Goal: Task Accomplishment & Management: Manage account settings

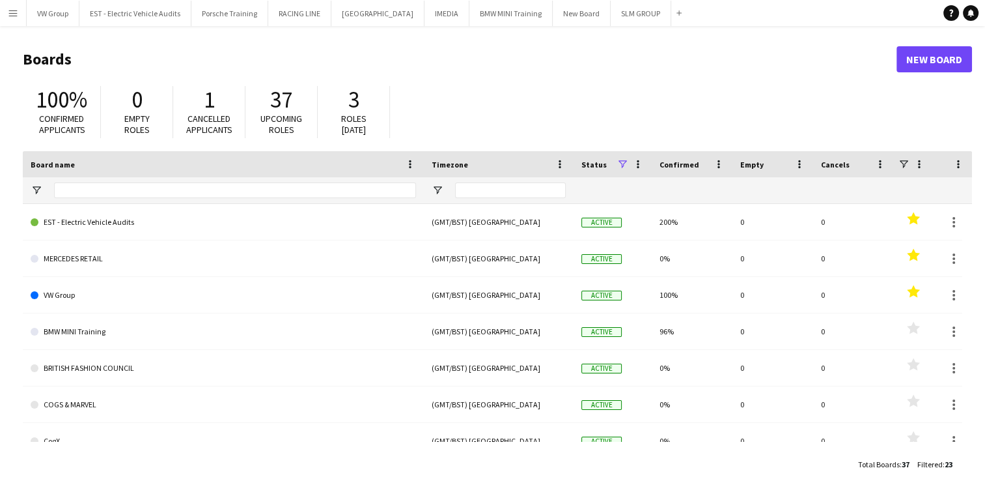
click at [12, 11] on app-icon "Menu" at bounding box center [13, 13] width 10 height 10
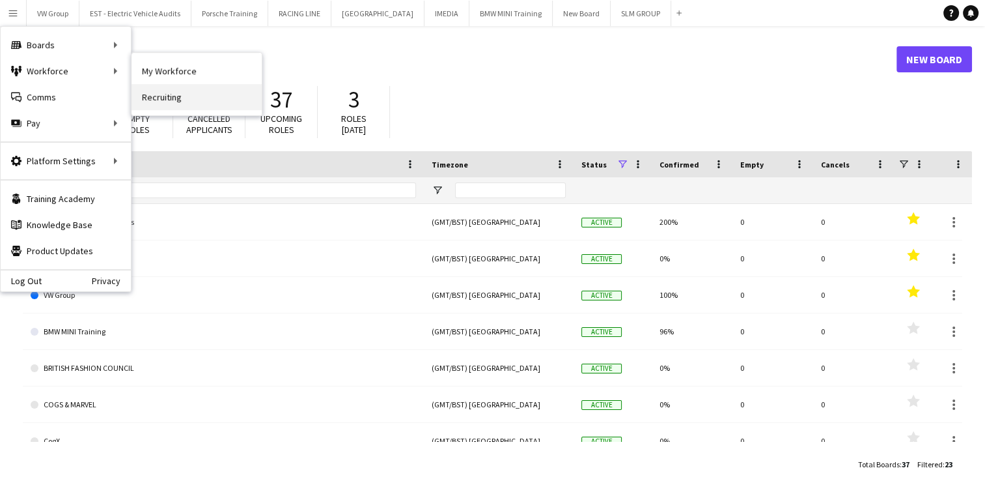
click at [165, 100] on link "Recruiting" at bounding box center [197, 97] width 130 height 26
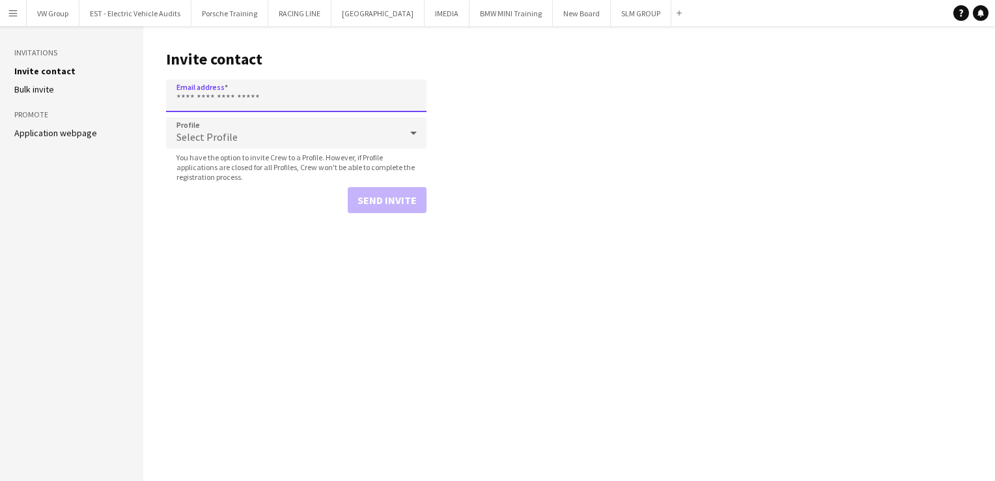
click at [190, 98] on input "Email address" at bounding box center [296, 95] width 260 height 33
paste input "**********"
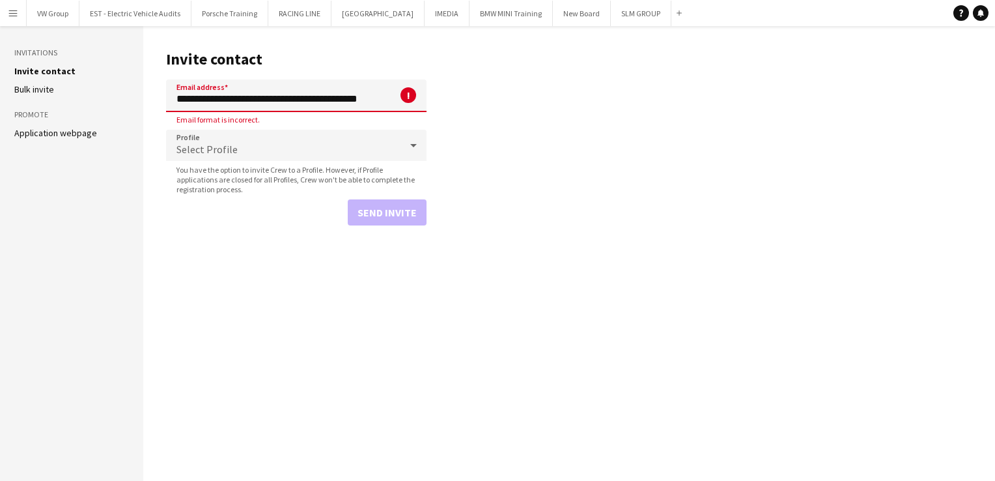
click at [253, 100] on input "**********" at bounding box center [296, 95] width 260 height 33
drag, startPoint x: 253, startPoint y: 100, endPoint x: 169, endPoint y: 94, distance: 83.6
click at [169, 94] on input "**********" at bounding box center [296, 95] width 260 height 33
click at [331, 100] on input "**********" at bounding box center [296, 95] width 260 height 33
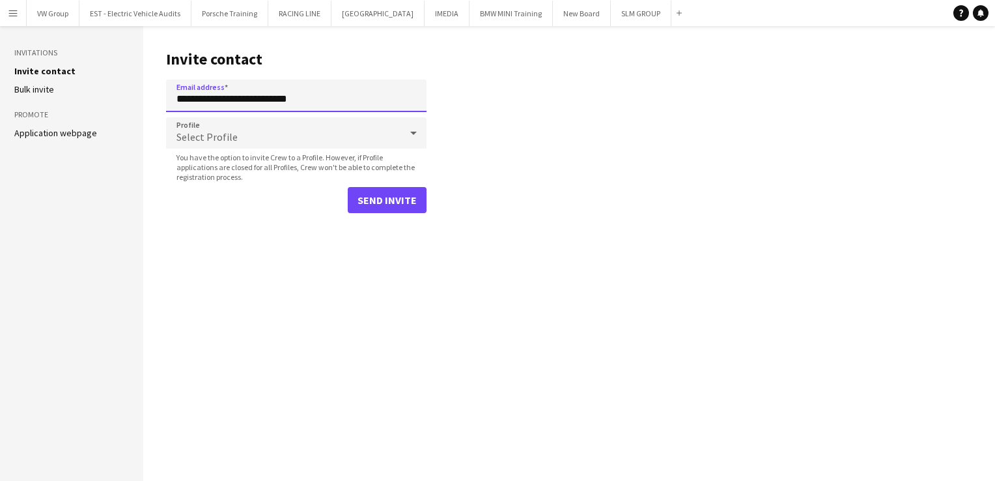
type input "**********"
click at [393, 199] on button "Send invite" at bounding box center [387, 200] width 79 height 26
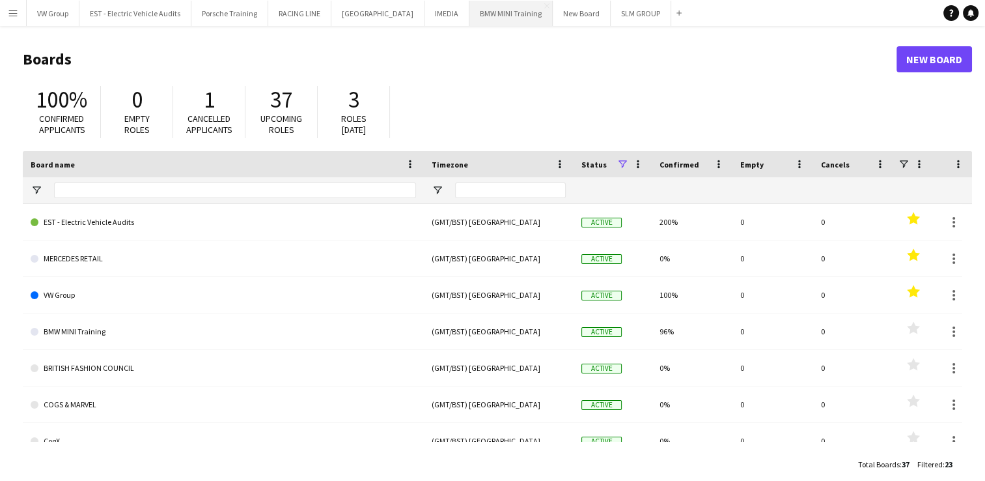
click at [477, 16] on button "BMW MINI Training Close" at bounding box center [511, 13] width 83 height 25
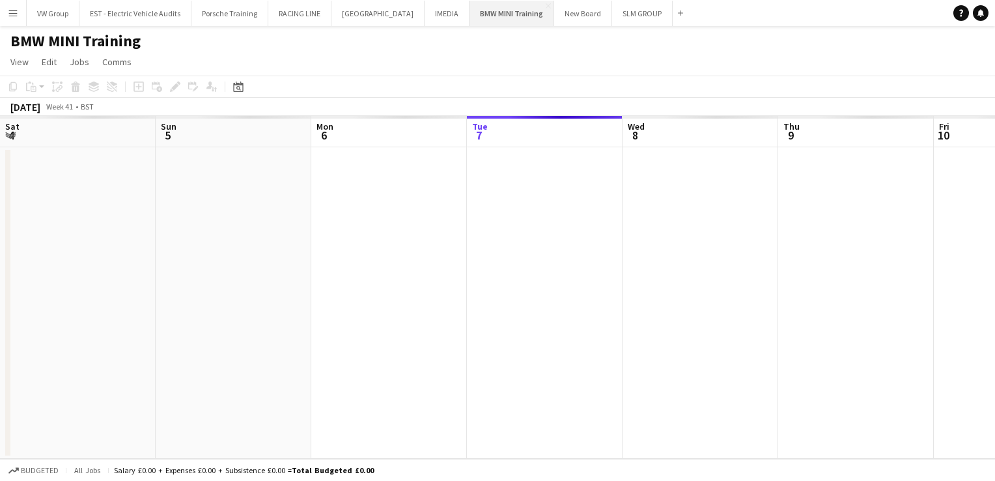
scroll to position [0, 311]
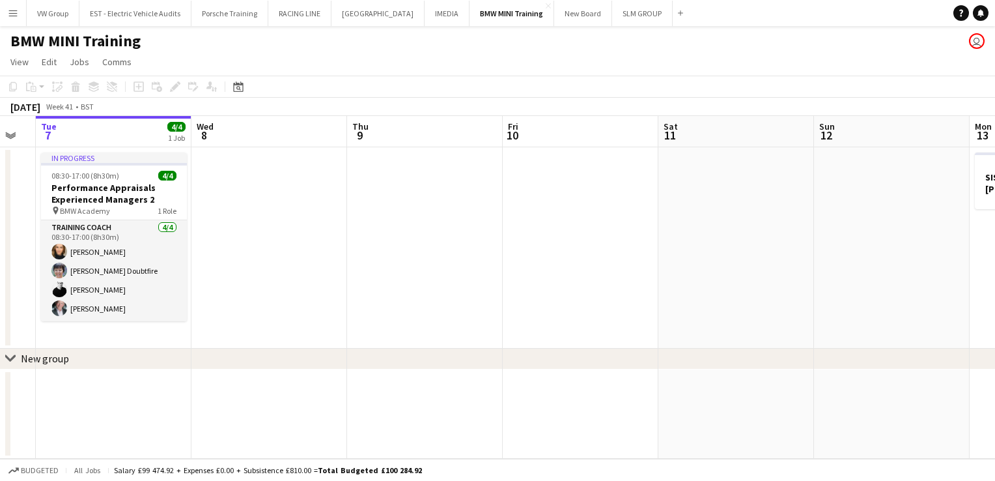
drag, startPoint x: 744, startPoint y: 206, endPoint x: 660, endPoint y: 216, distance: 84.6
click at [660, 216] on app-calendar-viewport "Sat 4 Sun 5 Mon 6 Tue 7 4/4 1 Job Wed 8 Thu 9 Fri 10 Sat 11 Sun 12 Mon 13 1 Job…" at bounding box center [497, 287] width 995 height 343
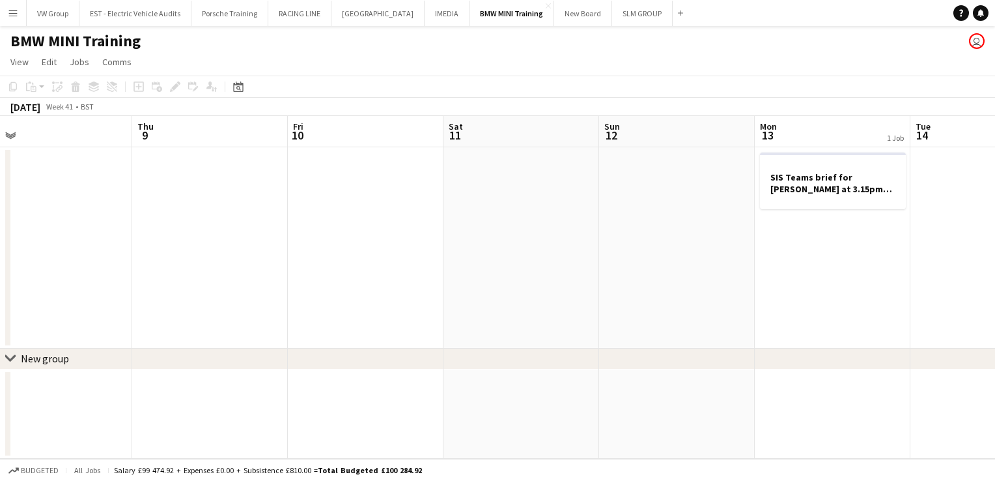
drag, startPoint x: 786, startPoint y: 203, endPoint x: 628, endPoint y: 240, distance: 162.5
click at [617, 240] on app-calendar-viewport "Mon 6 Tue 7 4/4 1 Job Wed 8 Thu 9 Fri 10 Sat 11 Sun 12 Mon 13 1 Job Tue 14 Wed …" at bounding box center [497, 287] width 995 height 343
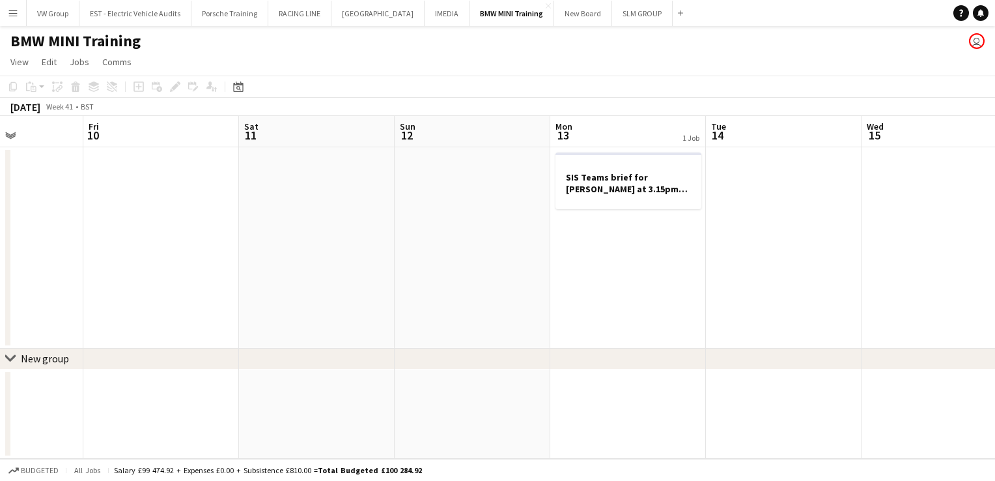
drag, startPoint x: 701, startPoint y: 252, endPoint x: 649, endPoint y: 258, distance: 52.4
click at [649, 258] on app-calendar-viewport "Mon 6 Tue 7 4/4 1 Job Wed 8 Thu 9 Fri 10 Sat 11 Sun 12 Mon 13 1 Job Tue 14 Wed …" at bounding box center [497, 287] width 995 height 343
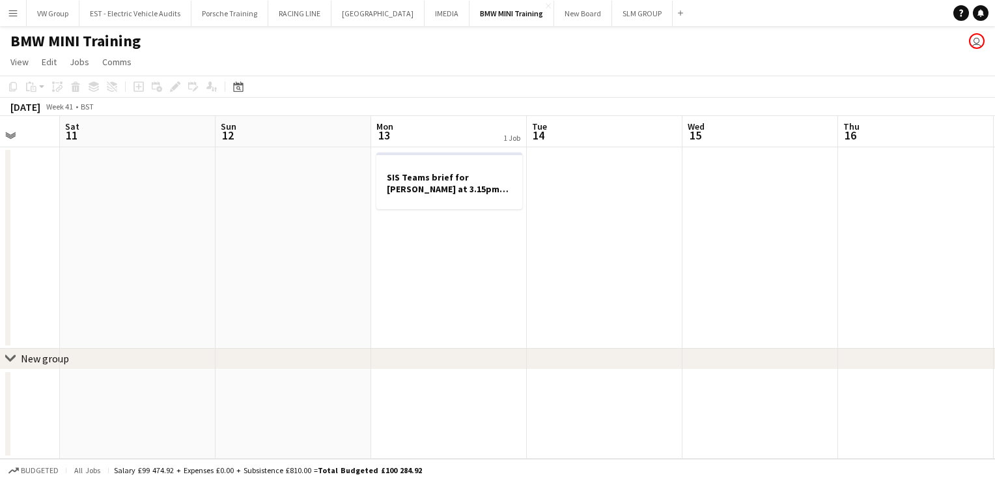
drag, startPoint x: 830, startPoint y: 233, endPoint x: 653, endPoint y: 262, distance: 178.8
click at [653, 262] on app-calendar-viewport "Wed 8 Thu 9 Fri 10 Sat 11 Sun 12 Mon 13 1 Job Tue 14 Wed 15 Thu 16 Fri 17 Sat 1…" at bounding box center [497, 287] width 995 height 343
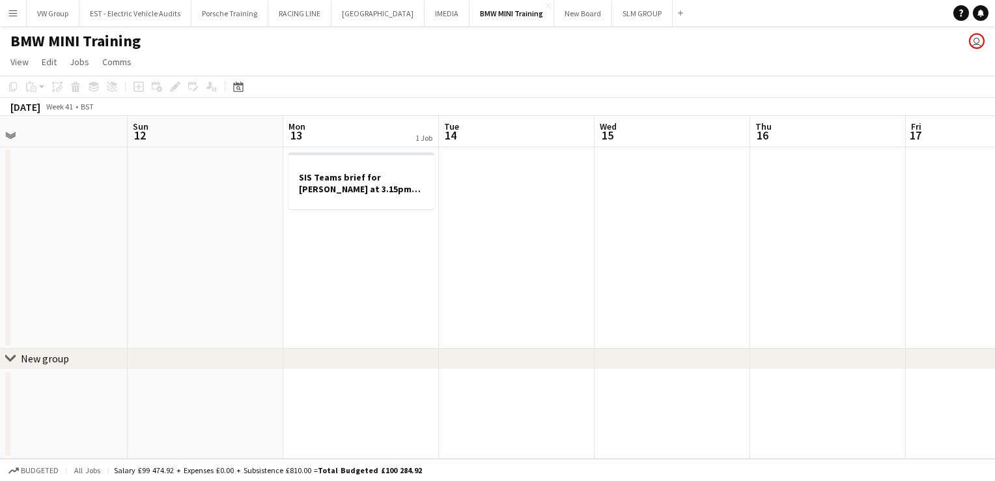
scroll to position [0, 503]
drag, startPoint x: 707, startPoint y: 262, endPoint x: 659, endPoint y: 268, distance: 48.5
click at [659, 268] on app-calendar-viewport "Wed 8 Thu 9 Fri 10 Sat 11 Sun 12 Mon 13 1 Job Tue 14 Wed 15 Thu 16 Fri 17 Sat 1…" at bounding box center [497, 287] width 995 height 343
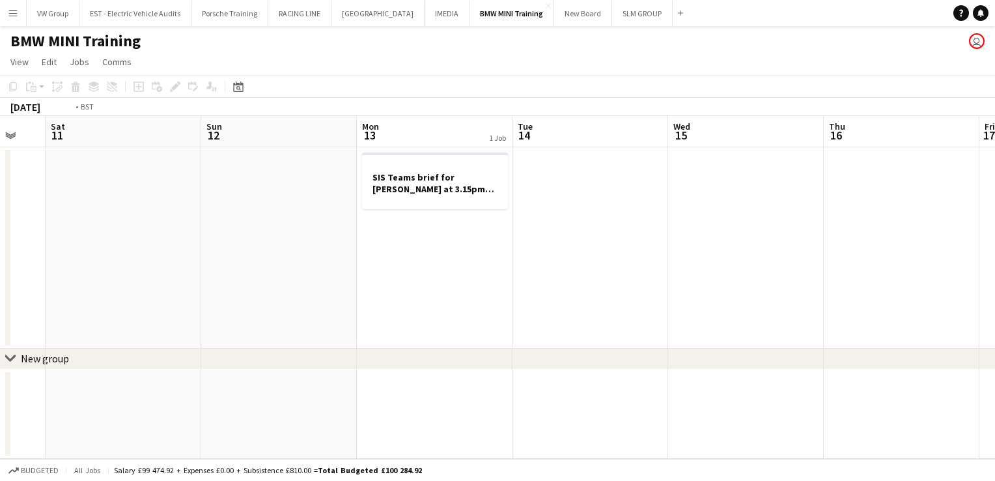
drag, startPoint x: 719, startPoint y: 272, endPoint x: 427, endPoint y: 275, distance: 291.8
click at [427, 275] on app-calendar-viewport "Wed 8 Thu 9 Fri 10 Sat 11 Sun 12 Mon 13 1 Job Tue 14 Wed 15 Thu 16 Fri 17 Sat 1…" at bounding box center [497, 287] width 995 height 343
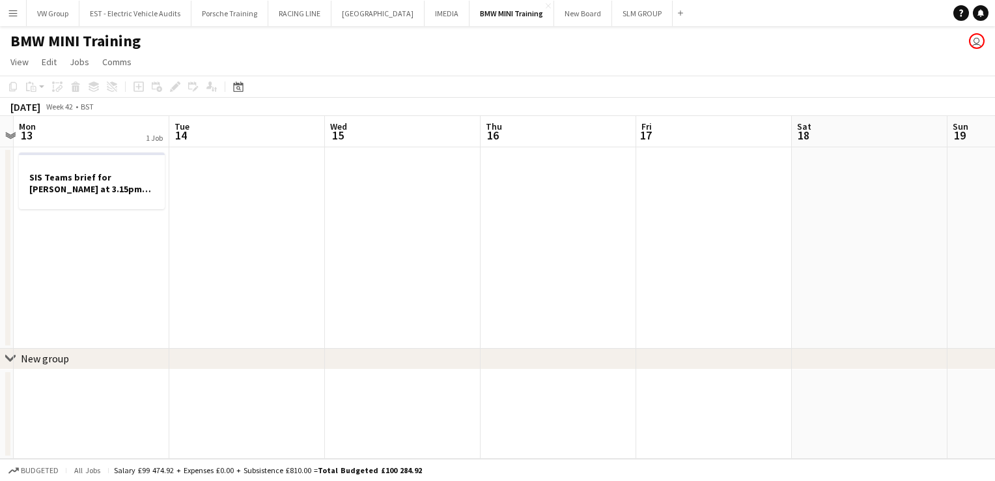
drag, startPoint x: 756, startPoint y: 267, endPoint x: 450, endPoint y: 277, distance: 306.3
click at [451, 277] on app-calendar-viewport "Fri 10 Sat 11 Sun 12 Mon 13 1 Job Tue 14 Wed 15 Thu 16 Fri 17 Sat 18 Sun 19 Mon…" at bounding box center [497, 287] width 995 height 343
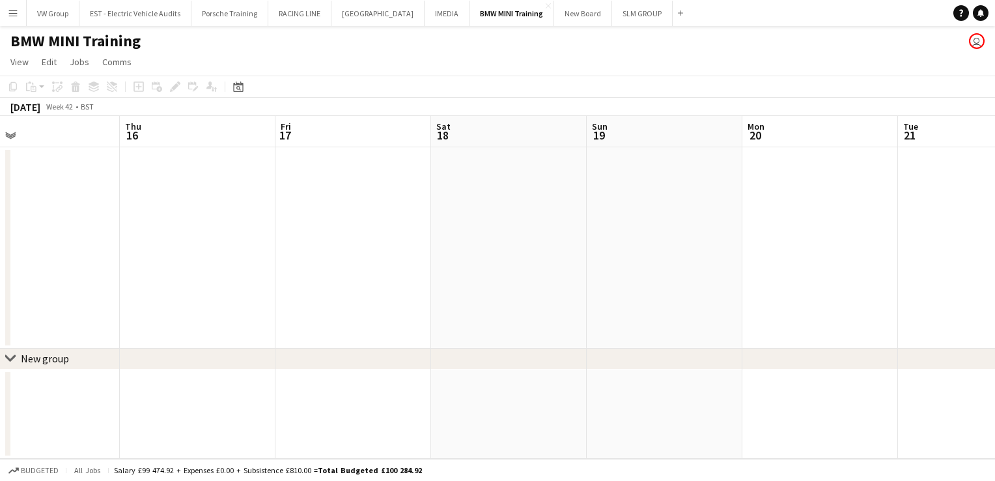
drag, startPoint x: 693, startPoint y: 262, endPoint x: 446, endPoint y: 279, distance: 247.4
click at [445, 280] on app-calendar-viewport "Sun 12 Mon 13 1 Job Tue 14 Wed 15 Thu 16 Fri 17 Sat 18 Sun 19 Mon 20 Tue 21 Wed…" at bounding box center [497, 287] width 995 height 343
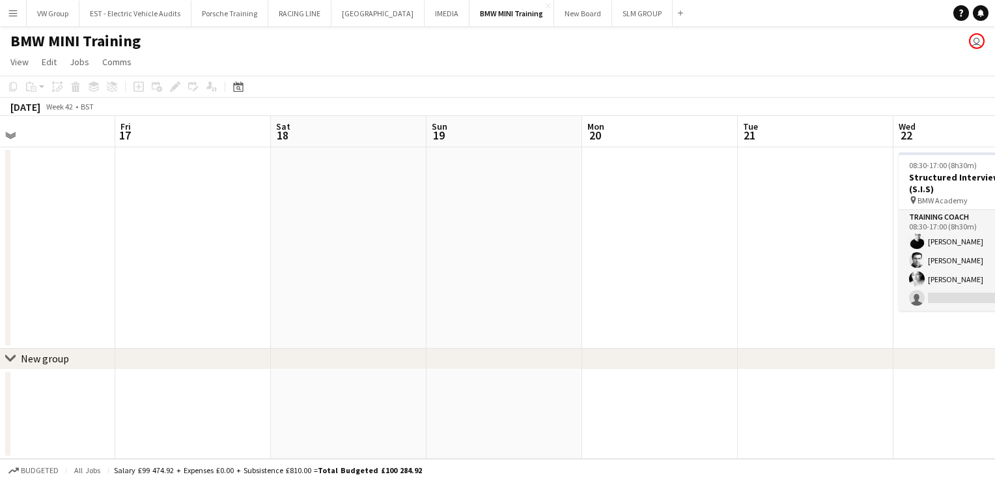
drag, startPoint x: 550, startPoint y: 273, endPoint x: 433, endPoint y: 285, distance: 117.2
click at [443, 287] on app-calendar-viewport "Tue 14 Wed 15 Thu 16 Fri 17 Sat 18 Sun 19 Mon 20 Tue 21 Wed 22 3/4 1 Job Thu 23…" at bounding box center [497, 287] width 995 height 343
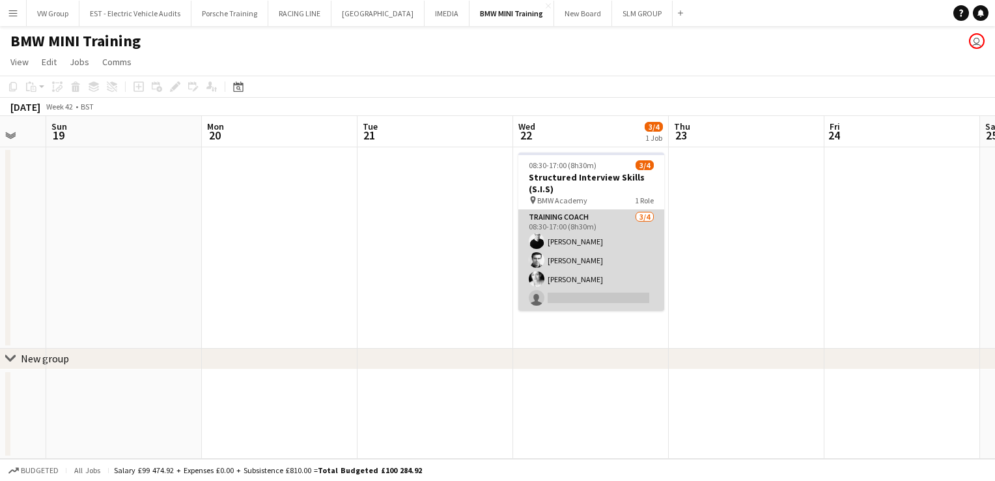
click at [574, 299] on app-card-role "Training Coach [DATE] 08:30-17:00 (8h30m) [PERSON_NAME] [PERSON_NAME] [PERSON_N…" at bounding box center [591, 260] width 146 height 101
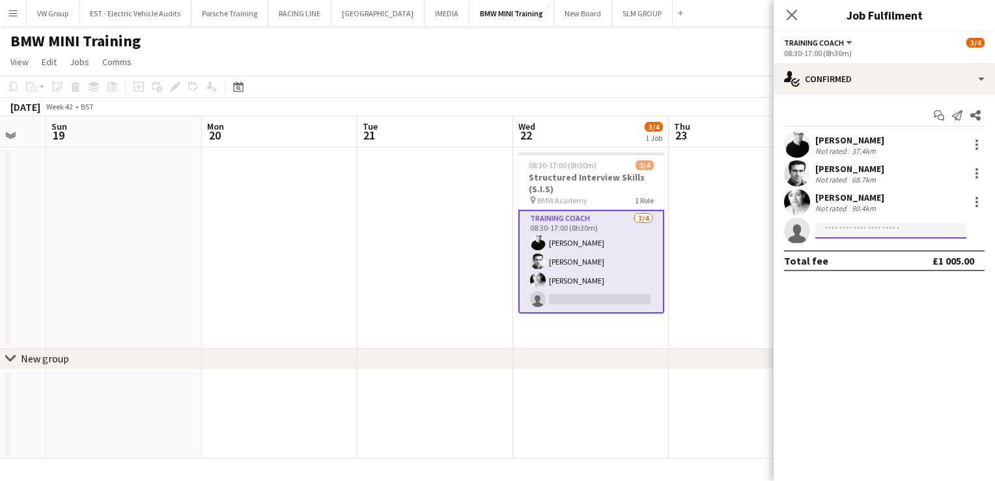
click at [830, 230] on input at bounding box center [890, 231] width 151 height 16
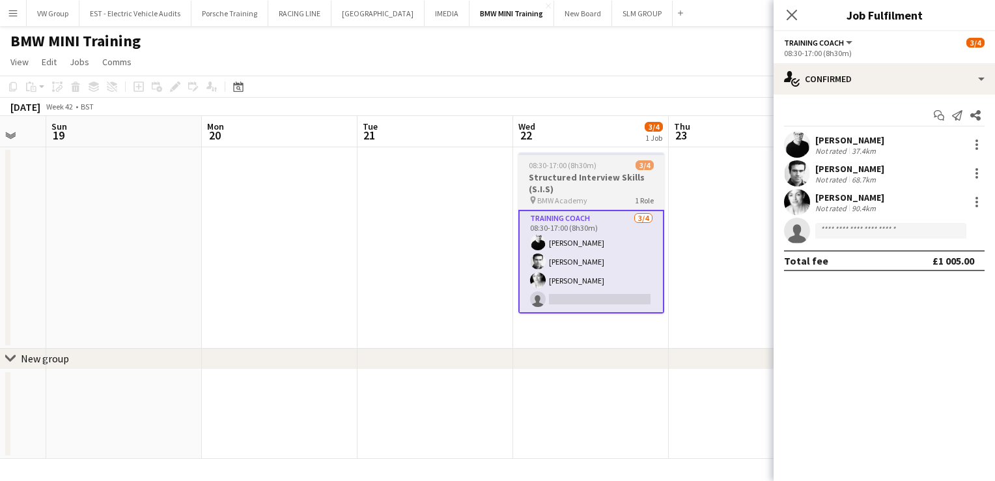
click at [609, 165] on div "08:30-17:00 (8h30m) 3/4" at bounding box center [591, 165] width 146 height 10
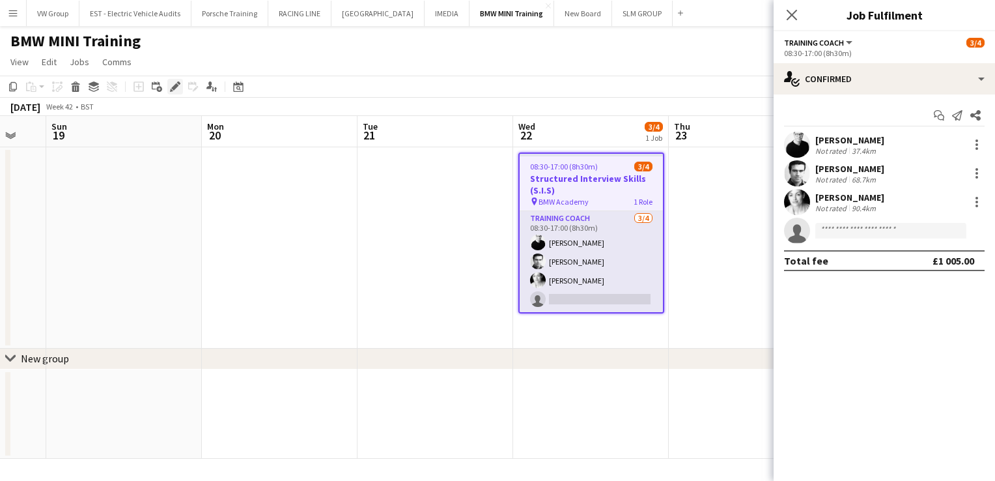
click at [175, 91] on icon "Edit" at bounding box center [175, 86] width 10 height 10
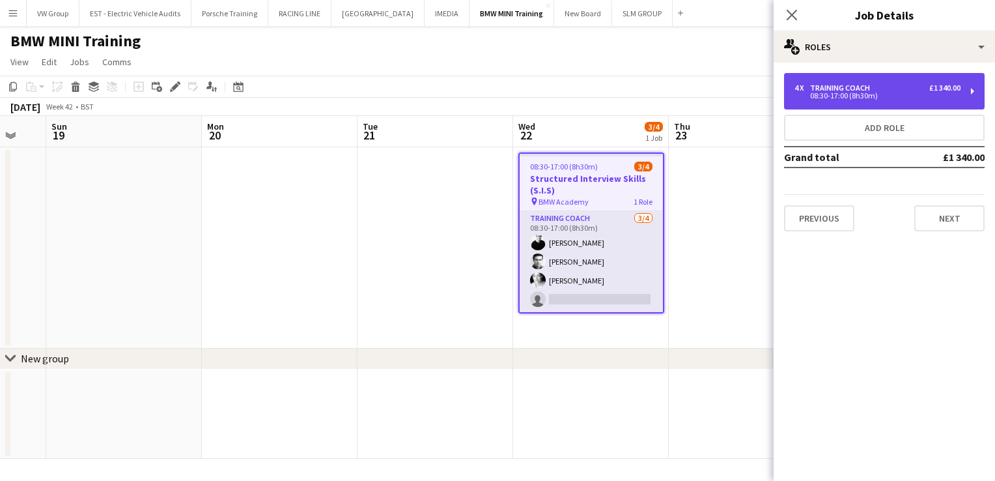
click at [973, 90] on div "4 x Training Coach £1 340.00 08:30-17:00 (8h30m)" at bounding box center [884, 91] width 201 height 36
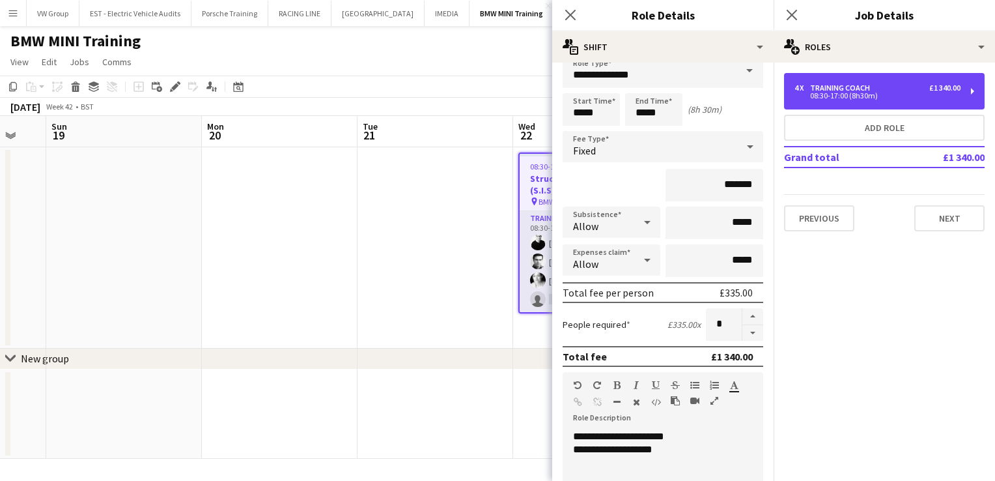
scroll to position [0, 0]
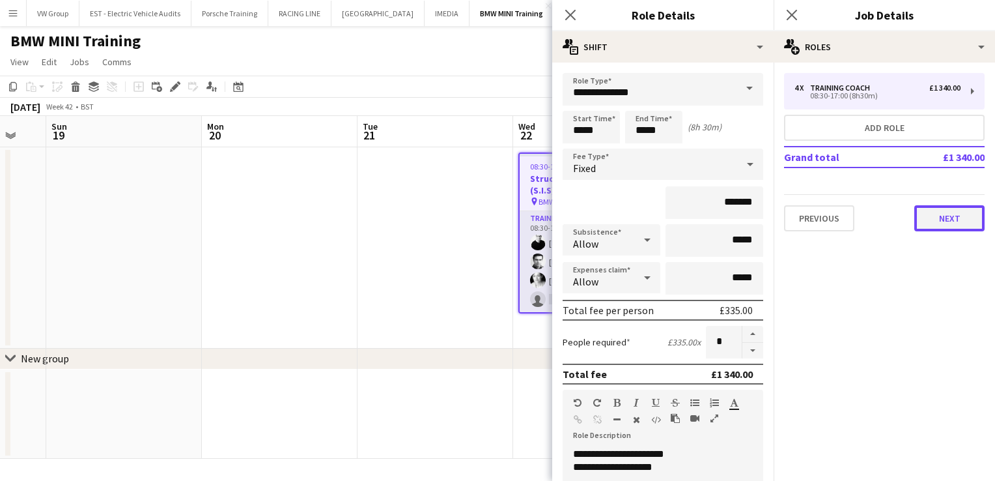
click at [950, 214] on button "Next" at bounding box center [949, 218] width 70 height 26
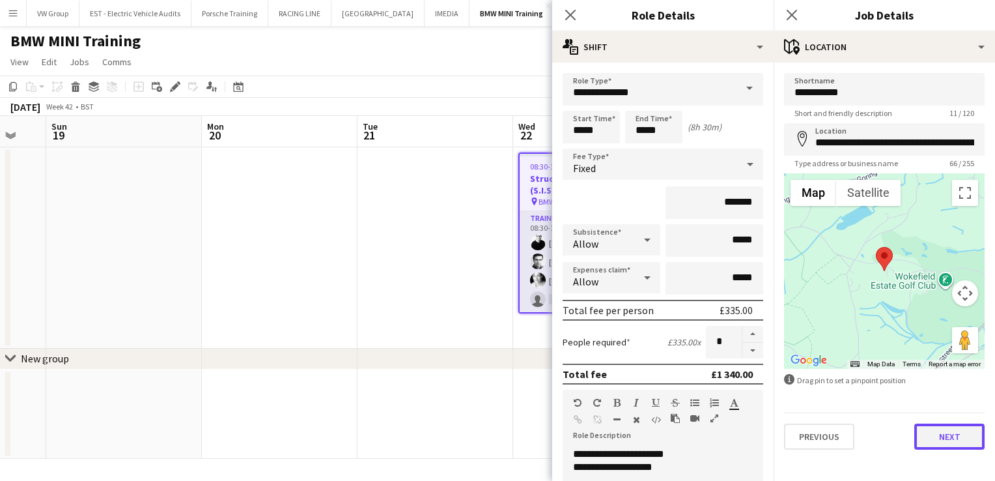
click at [955, 440] on button "Next" at bounding box center [949, 436] width 70 height 26
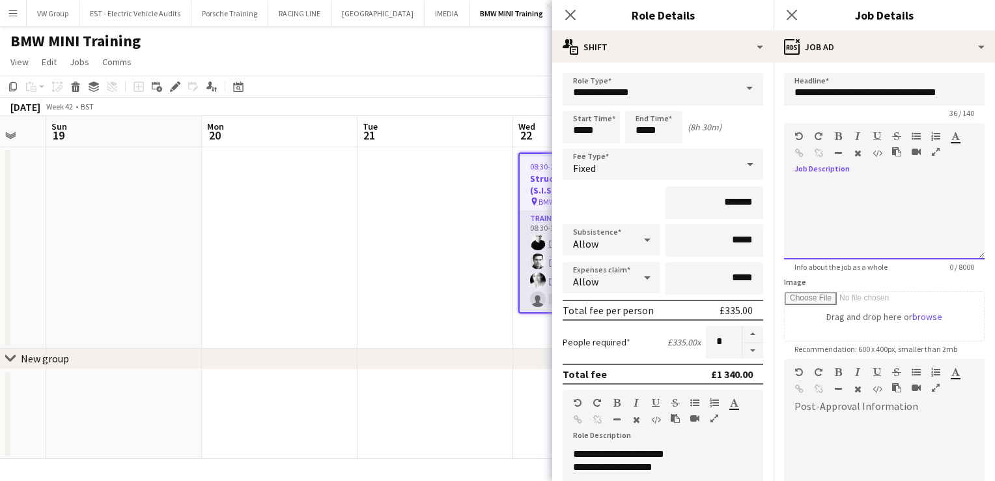
click at [806, 179] on div at bounding box center [884, 215] width 201 height 87
click at [805, 182] on div at bounding box center [884, 220] width 201 height 78
click at [826, 212] on div "******" at bounding box center [875, 212] width 160 height 13
click at [850, 225] on div "********" at bounding box center [875, 225] width 160 height 13
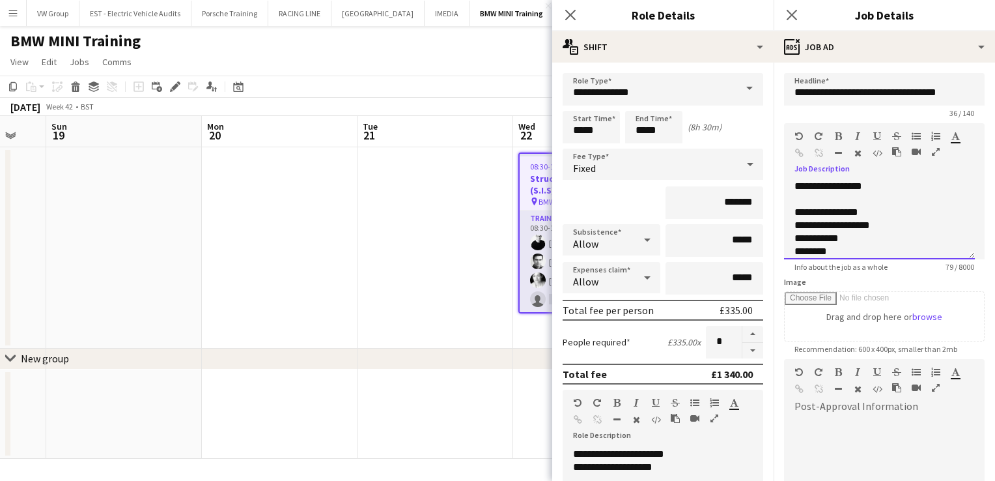
click at [854, 242] on div "**********" at bounding box center [875, 238] width 160 height 13
click at [882, 228] on div "**********" at bounding box center [875, 225] width 160 height 13
click at [923, 240] on div "**********" at bounding box center [875, 238] width 160 height 13
click at [846, 251] on div "********" at bounding box center [875, 251] width 160 height 13
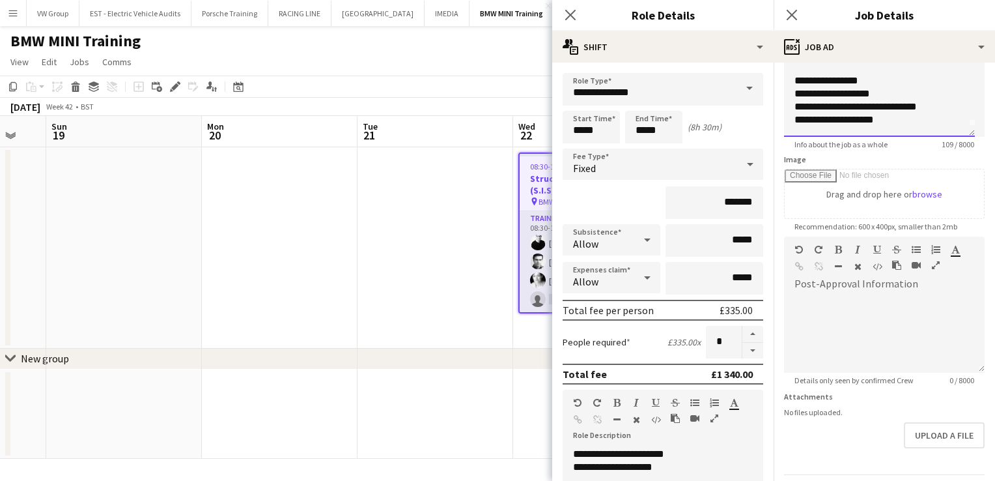
scroll to position [162, 0]
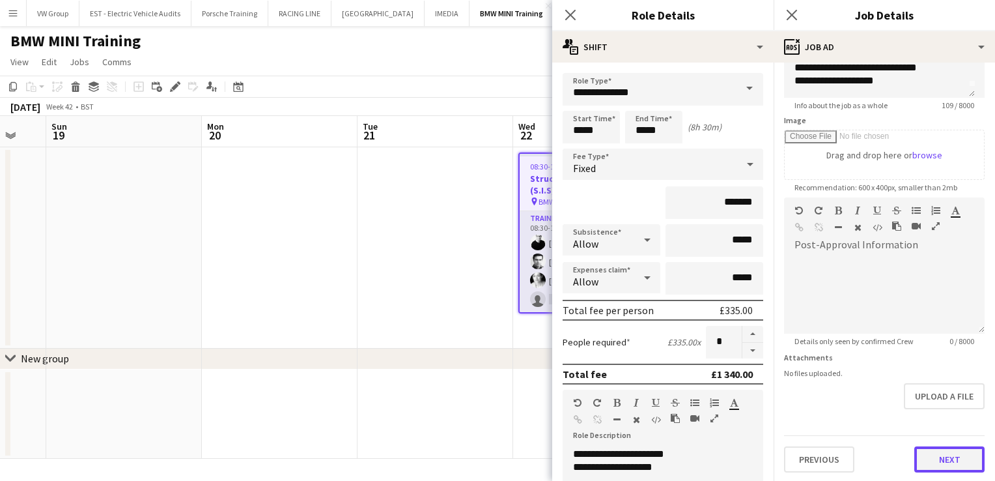
click at [940, 463] on button "Next" at bounding box center [949, 459] width 70 height 26
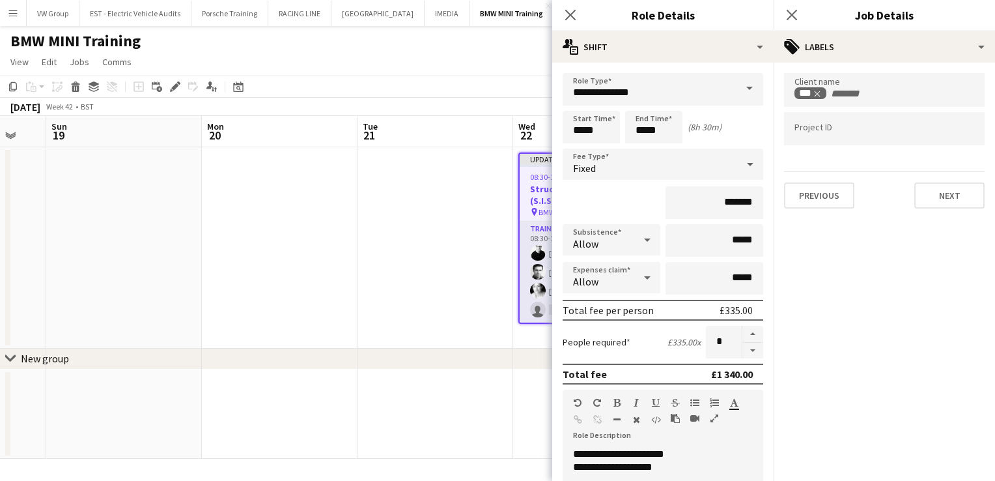
scroll to position [0, 0]
click at [630, 464] on div "**********" at bounding box center [658, 466] width 170 height 13
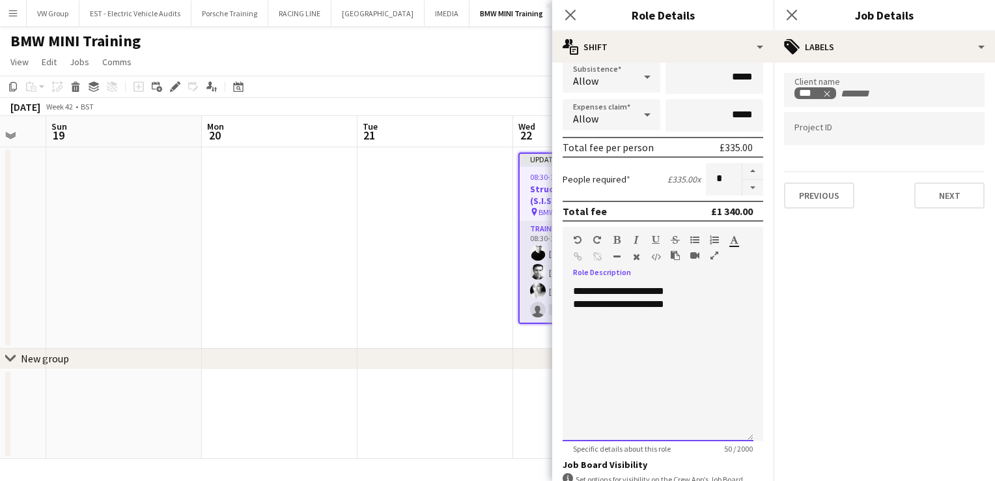
scroll to position [268, 0]
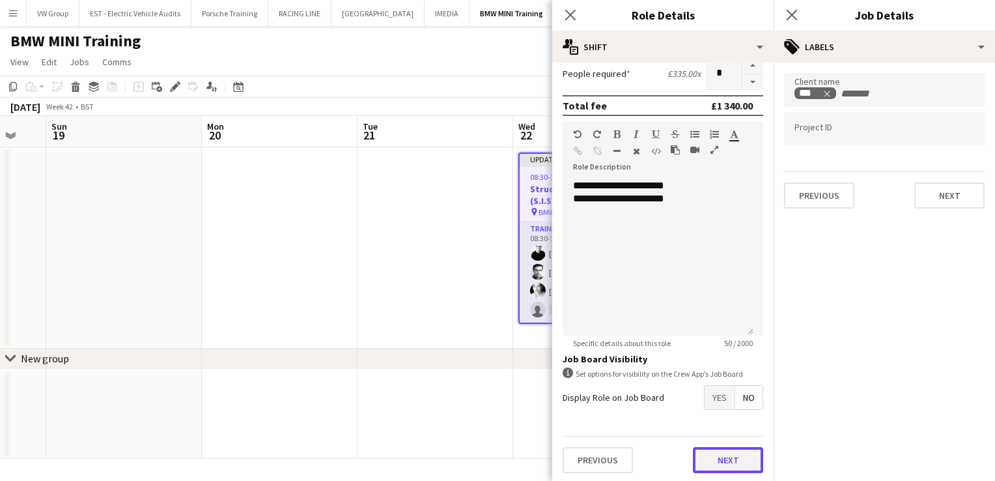
click at [742, 453] on button "Next" at bounding box center [728, 460] width 70 height 26
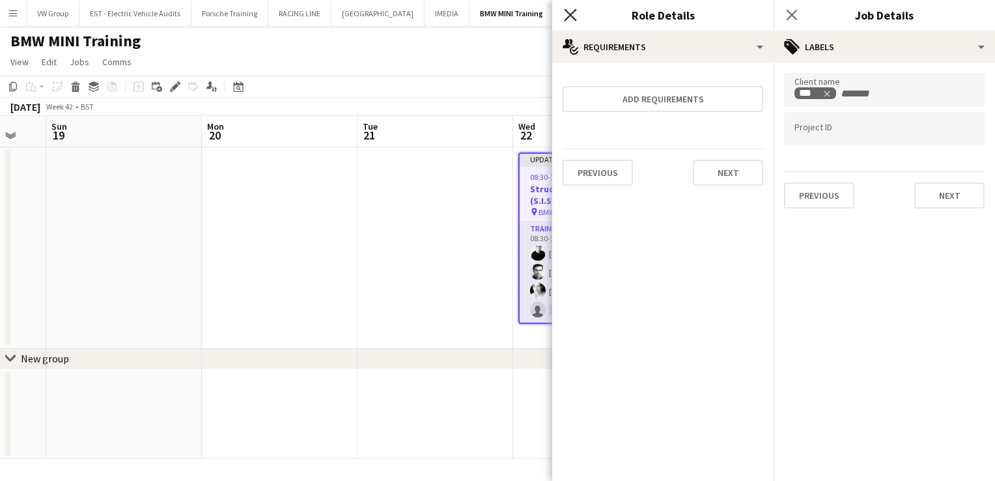
click at [572, 14] on icon at bounding box center [570, 14] width 12 height 12
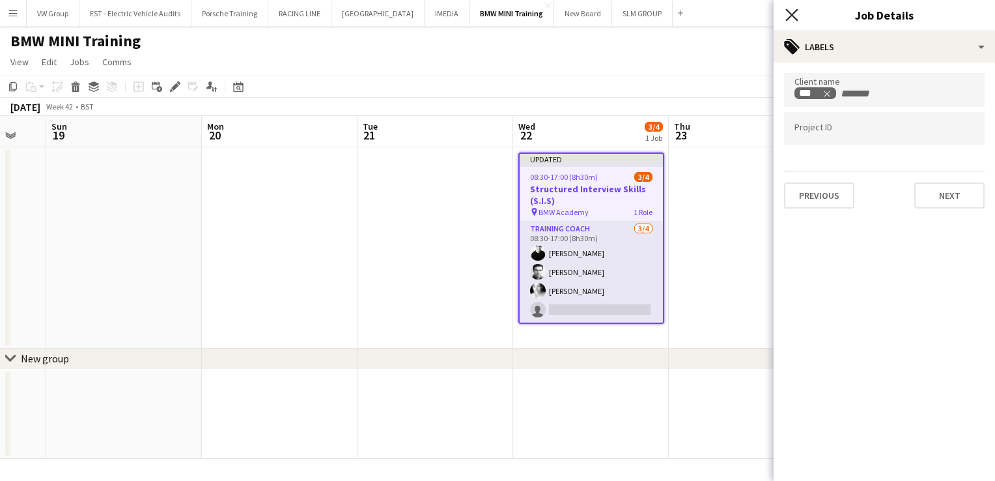
click at [792, 17] on icon "Close pop-in" at bounding box center [791, 14] width 12 height 12
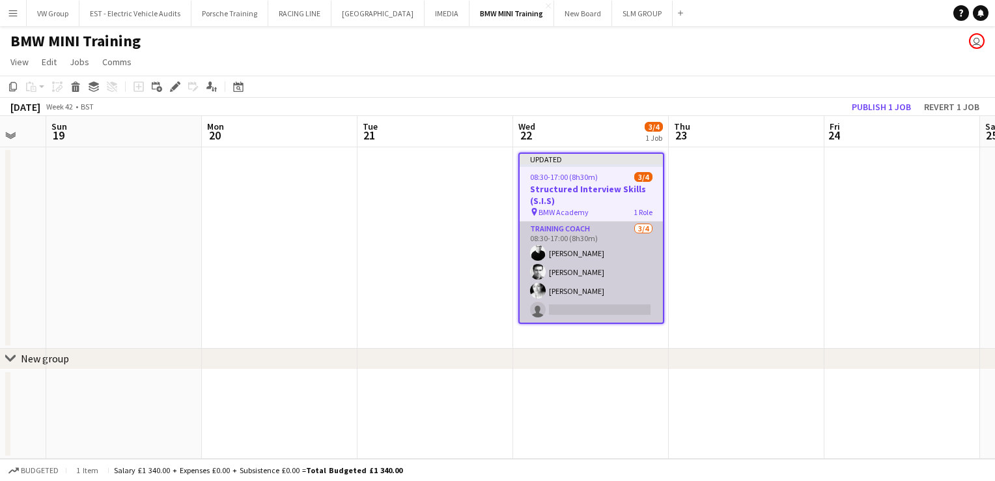
click at [558, 303] on app-card-role "Training Coach [DATE] 08:30-17:00 (8h30m) [PERSON_NAME] [PERSON_NAME] [PERSON_N…" at bounding box center [591, 271] width 143 height 101
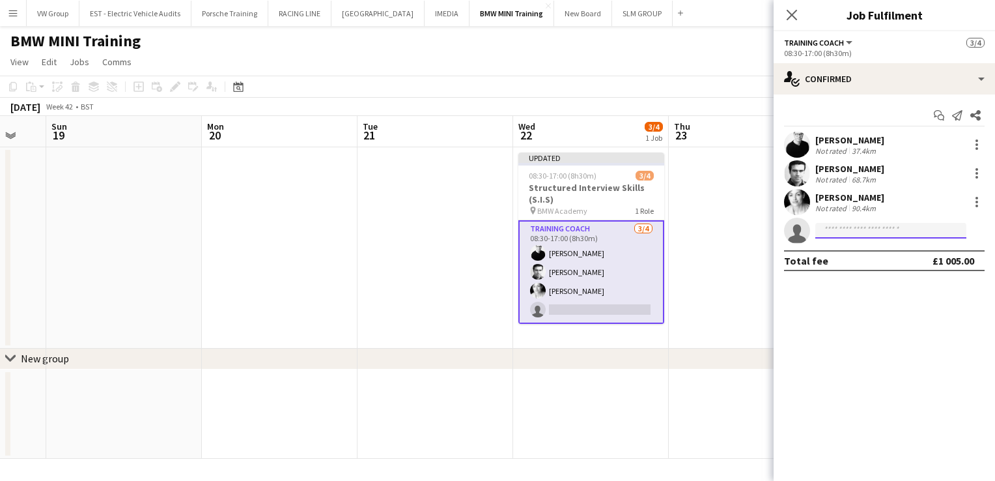
click at [829, 230] on input at bounding box center [890, 231] width 151 height 16
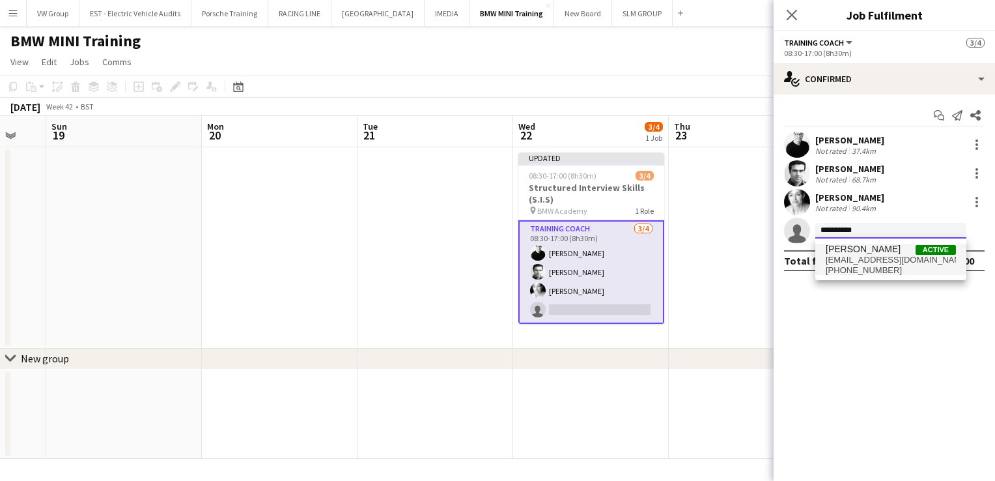
type input "**********"
click at [862, 257] on span "[EMAIL_ADDRESS][DOMAIN_NAME]" at bounding box center [891, 260] width 130 height 10
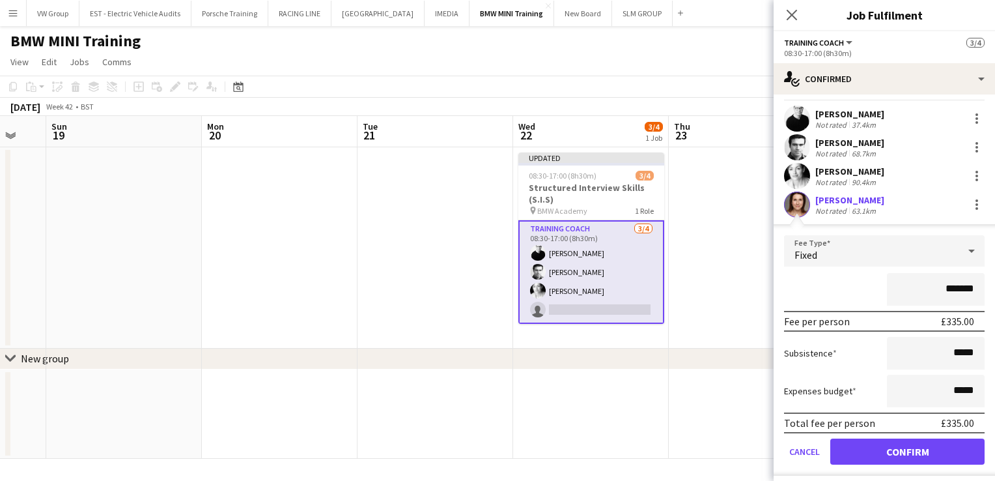
scroll to position [49, 0]
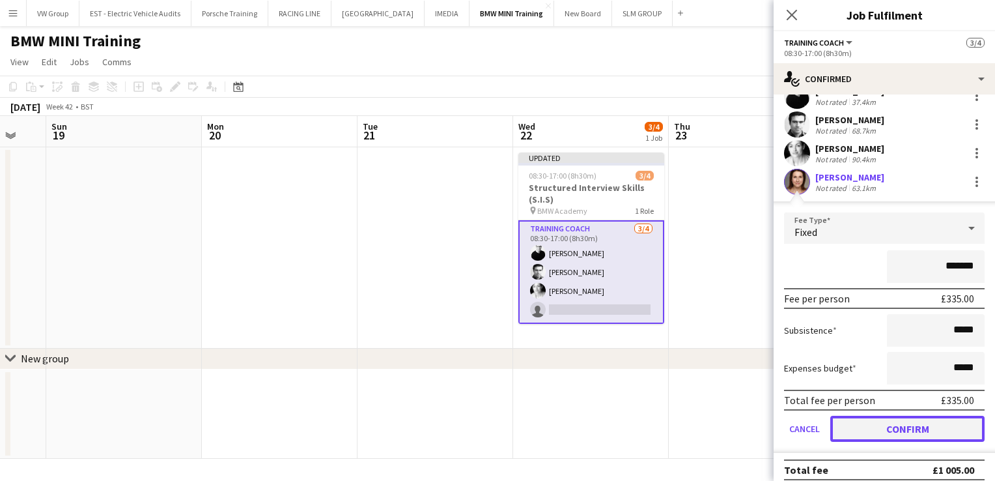
click at [924, 425] on button "Confirm" at bounding box center [907, 428] width 154 height 26
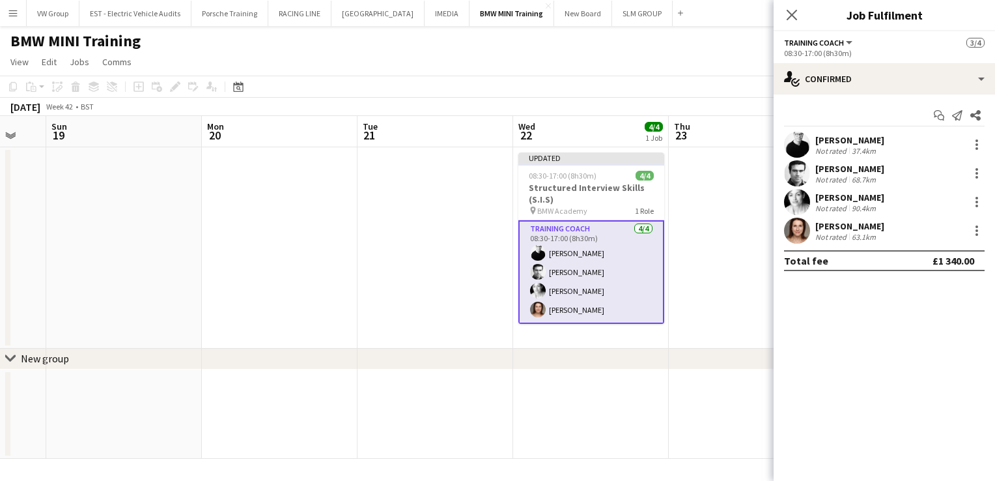
scroll to position [0, 0]
click at [795, 12] on icon at bounding box center [791, 14] width 12 height 12
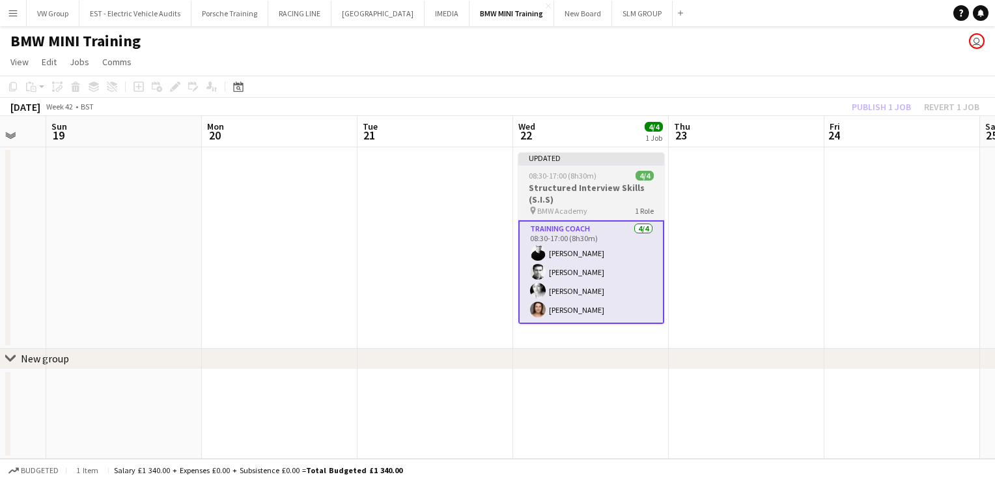
click at [612, 177] on div "08:30-17:00 (8h30m) 4/4" at bounding box center [591, 176] width 146 height 10
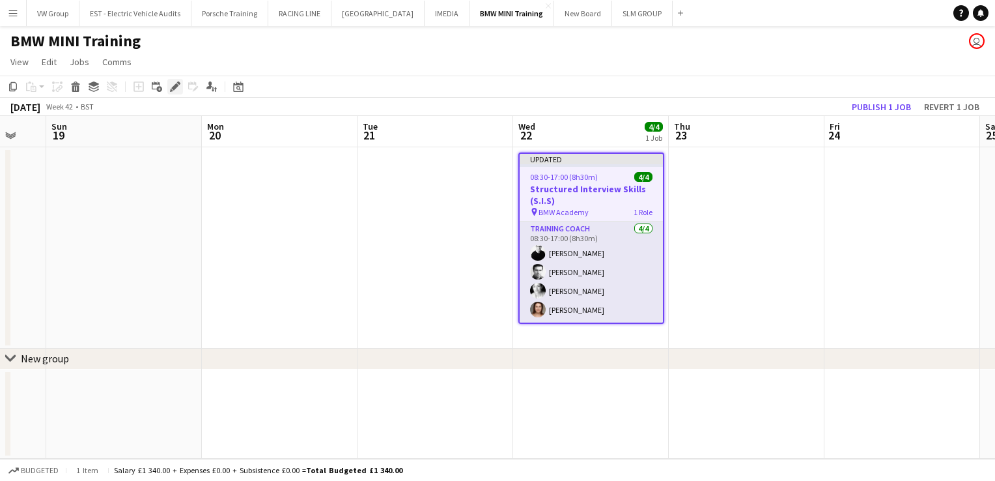
click at [172, 91] on icon at bounding box center [171, 90] width 3 height 3
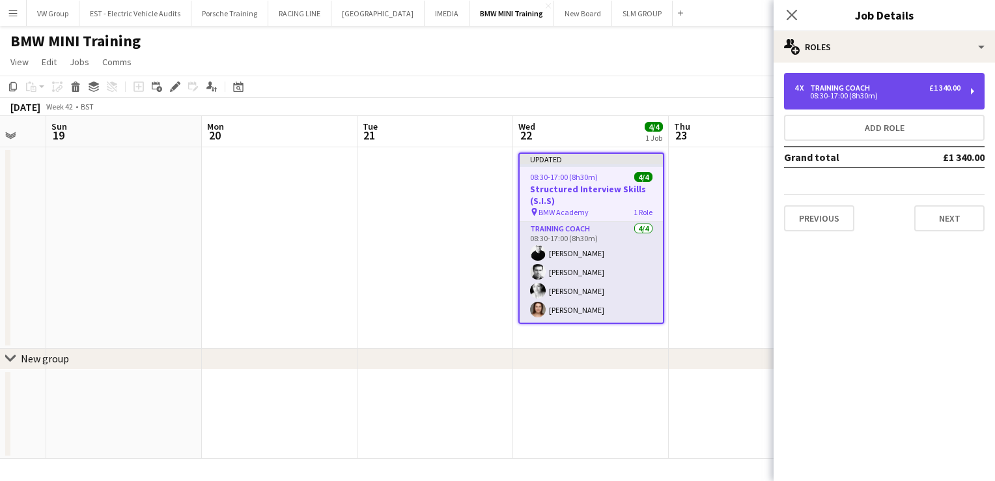
click at [968, 92] on div "4 x Training Coach £1 340.00 08:30-17:00 (8h30m)" at bounding box center [884, 91] width 201 height 36
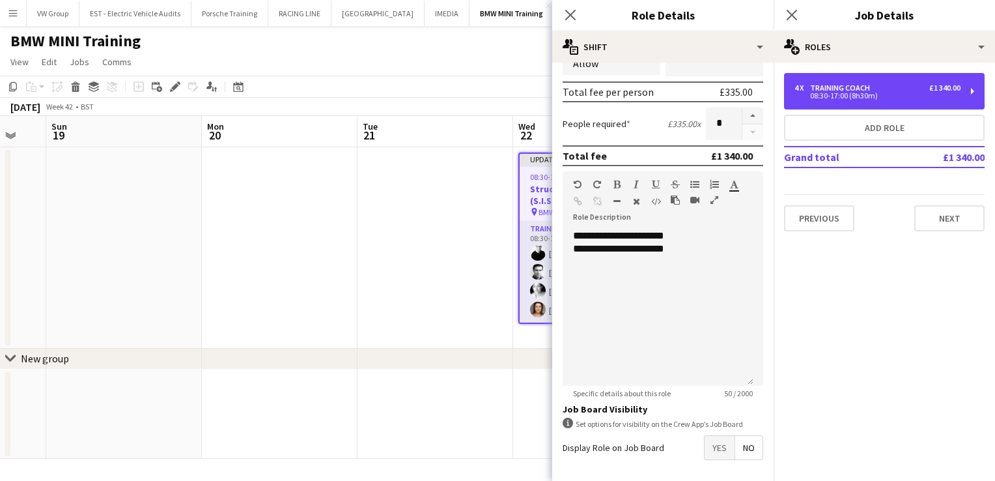
scroll to position [216, 0]
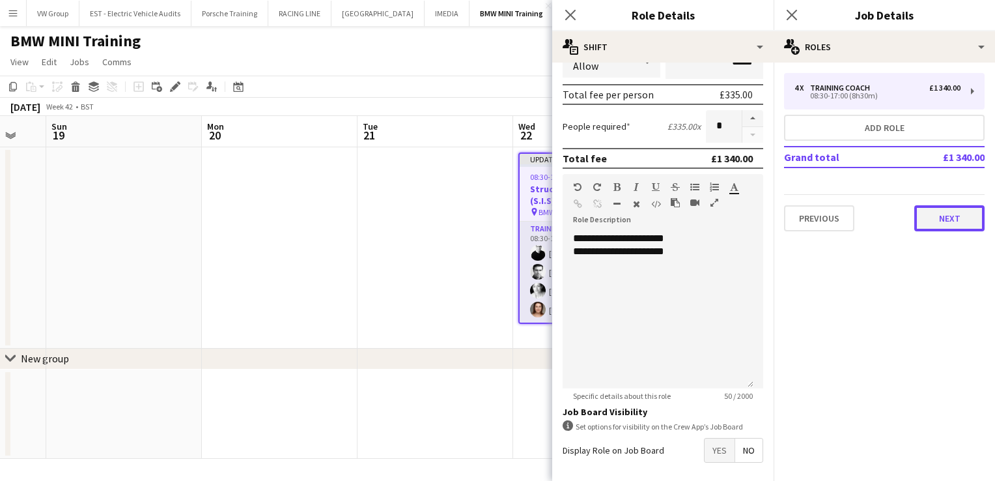
click at [967, 222] on button "Next" at bounding box center [949, 218] width 70 height 26
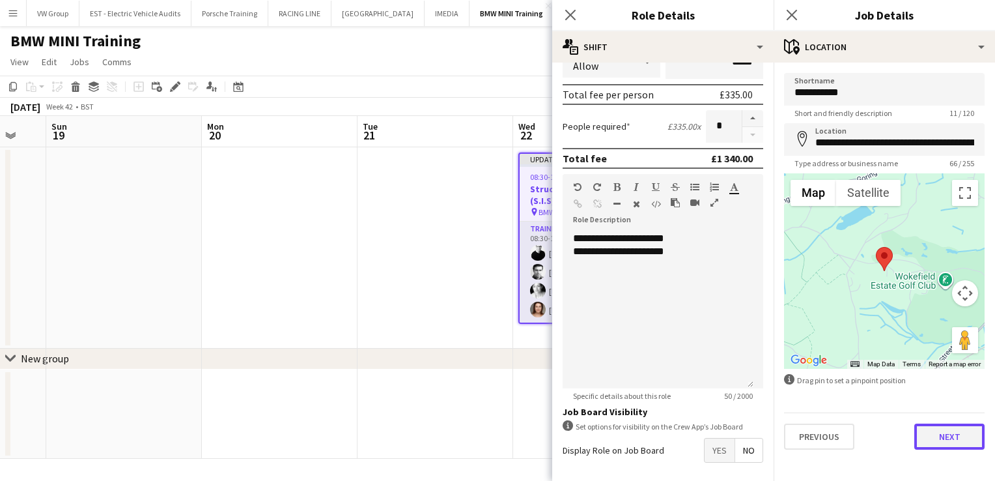
click at [961, 440] on button "Next" at bounding box center [949, 436] width 70 height 26
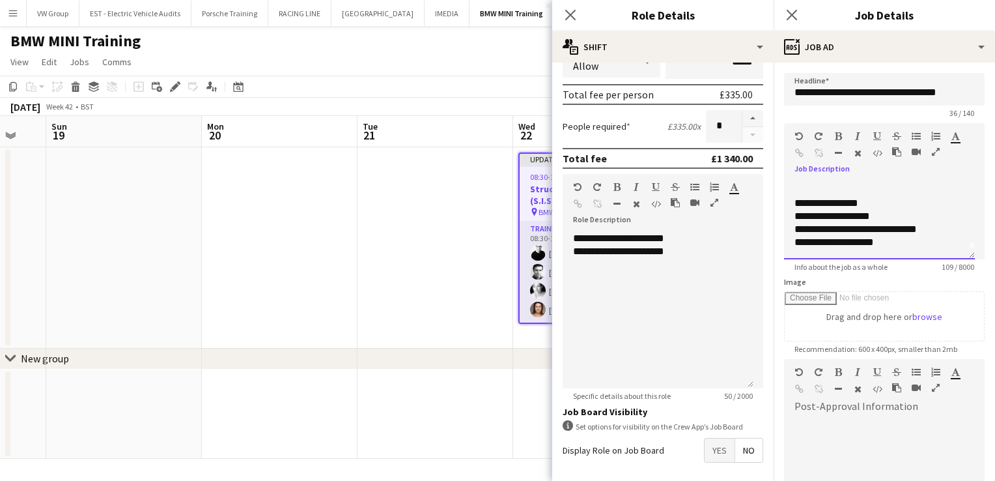
scroll to position [0, 0]
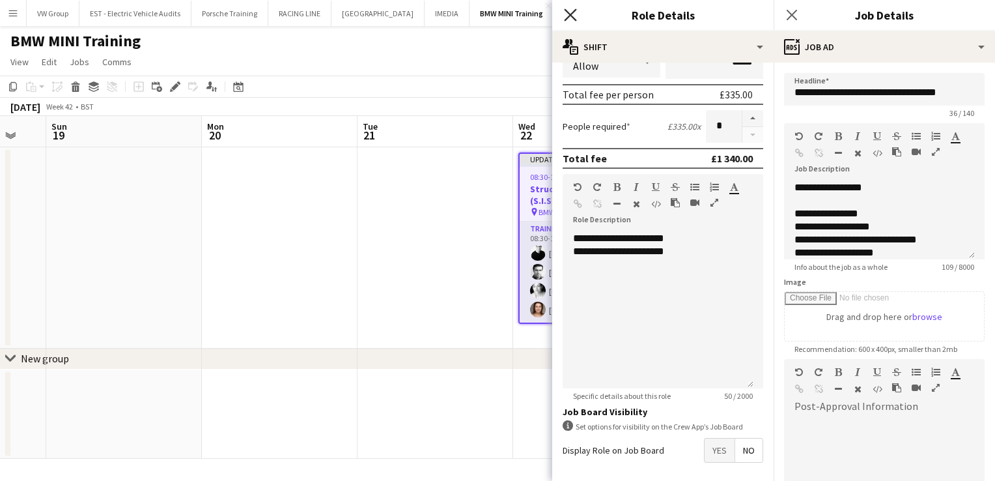
click at [571, 12] on icon "Close pop-in" at bounding box center [570, 14] width 12 height 12
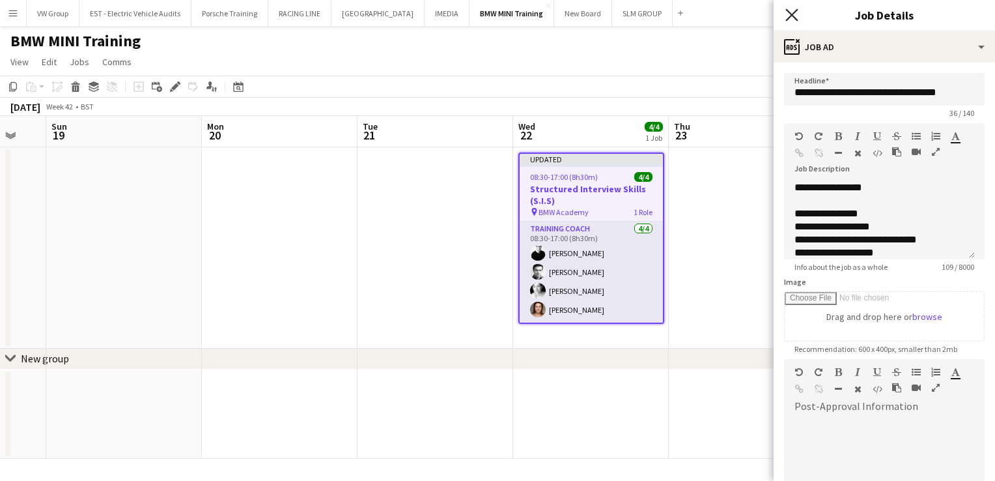
click at [791, 17] on icon "Close pop-in" at bounding box center [791, 14] width 12 height 12
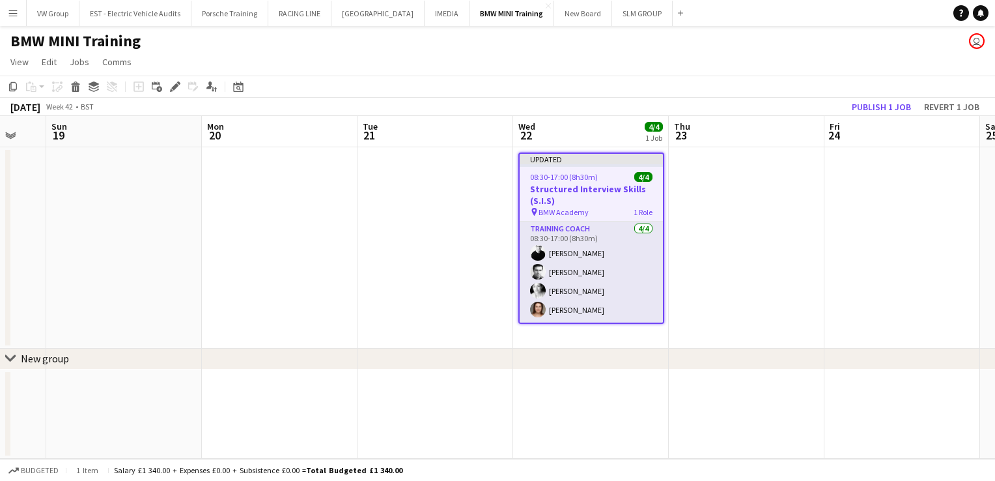
click at [883, 185] on app-date-cell at bounding box center [902, 247] width 156 height 201
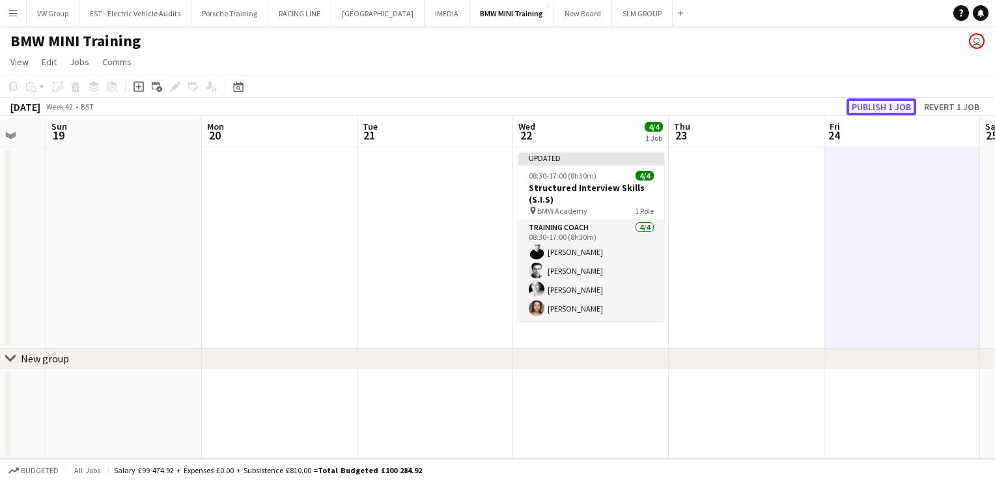
click at [884, 109] on button "Publish 1 job" at bounding box center [882, 106] width 70 height 17
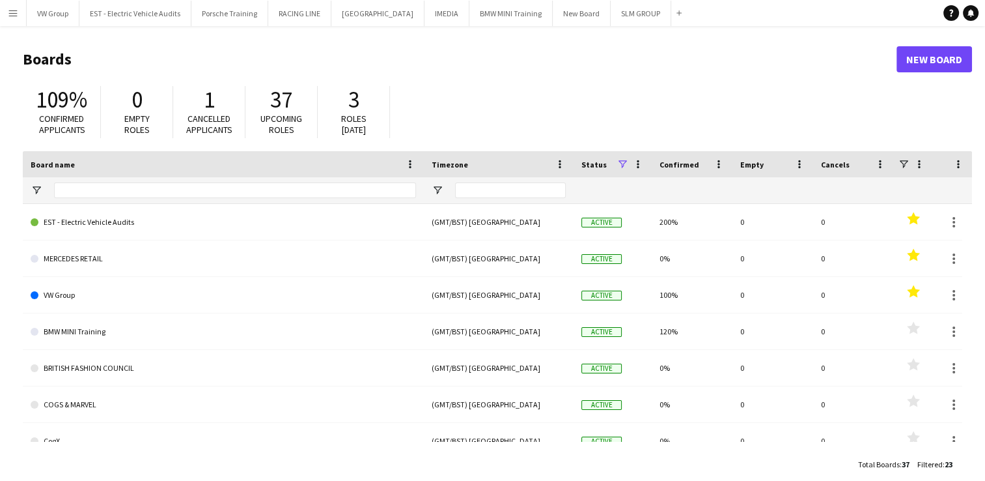
click at [17, 12] on app-icon "Menu" at bounding box center [13, 13] width 10 height 10
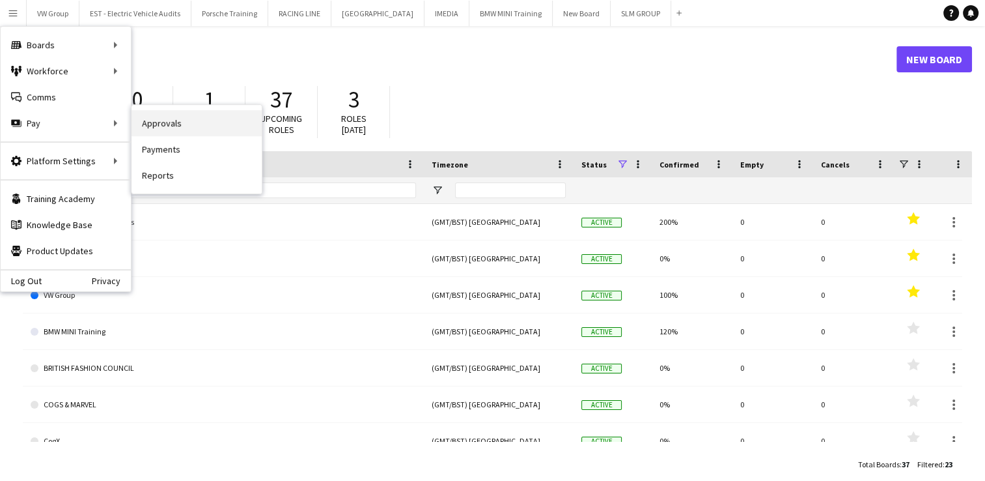
click at [158, 121] on link "Approvals" at bounding box center [197, 123] width 130 height 26
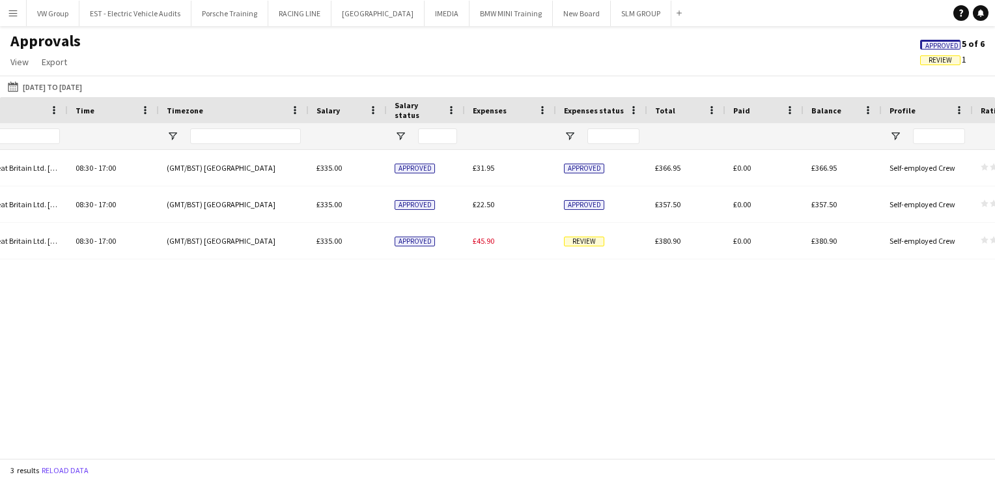
click at [942, 61] on span "Review" at bounding box center [940, 60] width 23 height 8
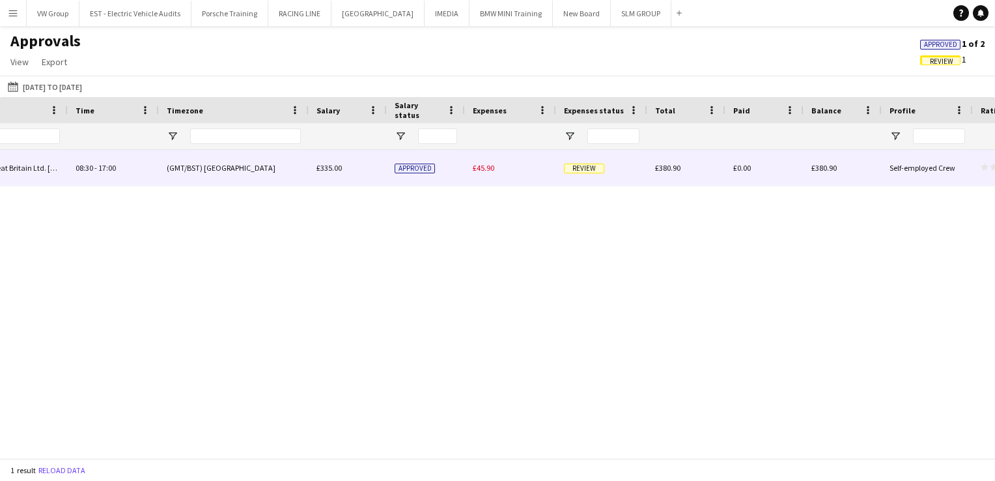
click at [591, 167] on span "Review" at bounding box center [584, 168] width 40 height 10
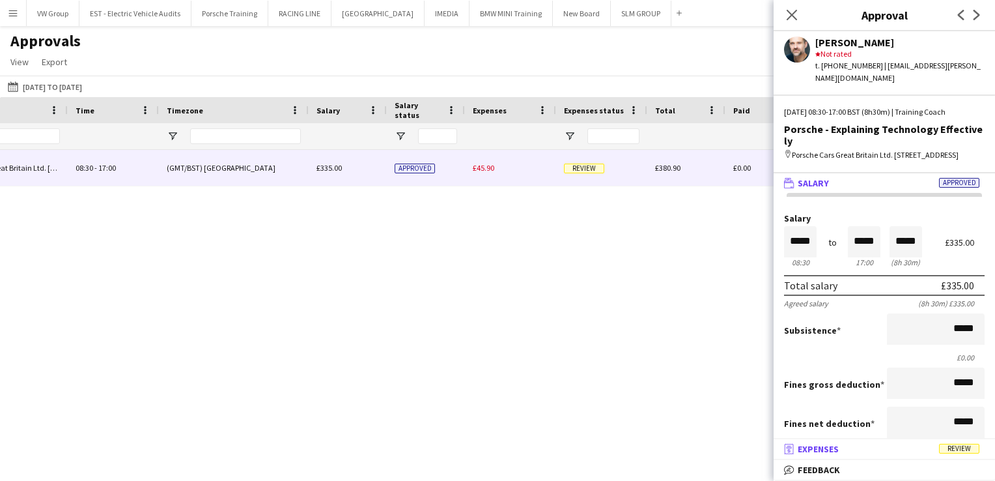
click at [961, 451] on span "Review" at bounding box center [959, 448] width 40 height 10
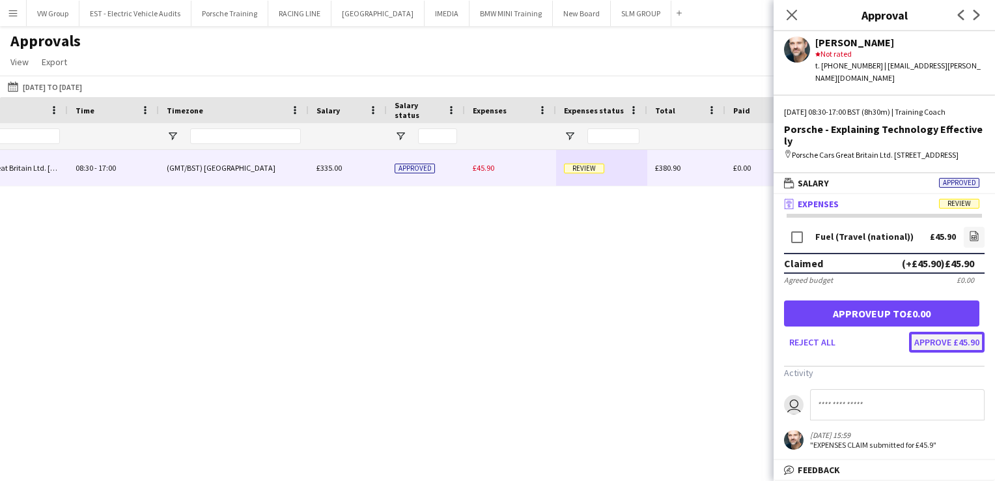
click at [942, 332] on button "Approve £45.90" at bounding box center [947, 341] width 76 height 21
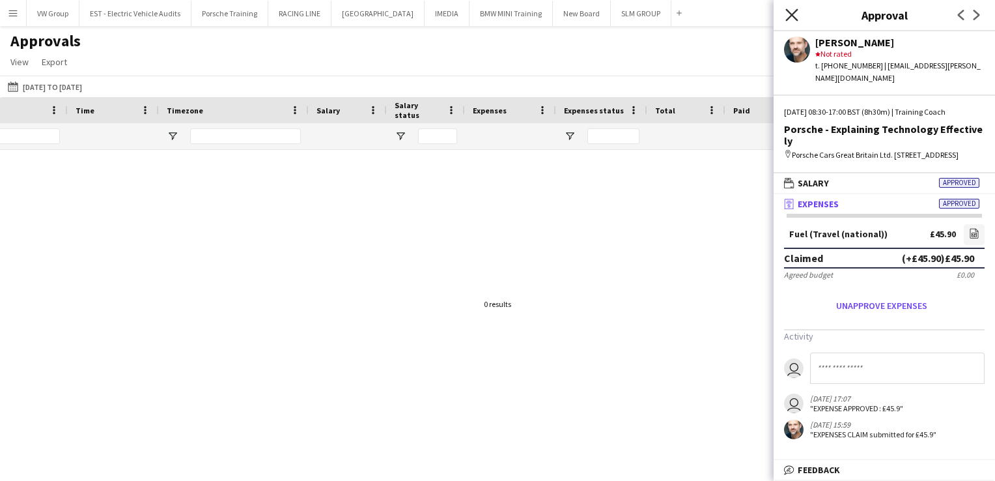
click at [792, 14] on icon "Close pop-in" at bounding box center [791, 14] width 12 height 12
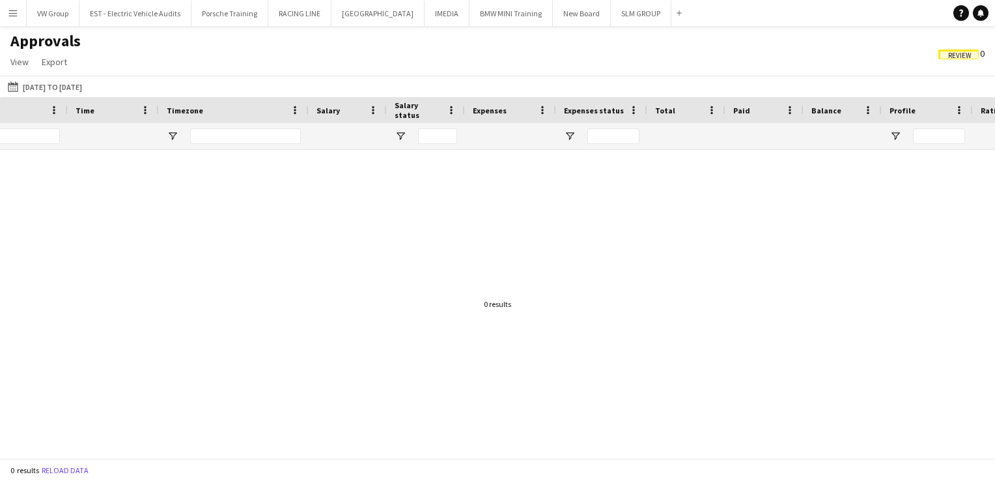
click at [12, 13] on app-icon "Menu" at bounding box center [13, 13] width 10 height 10
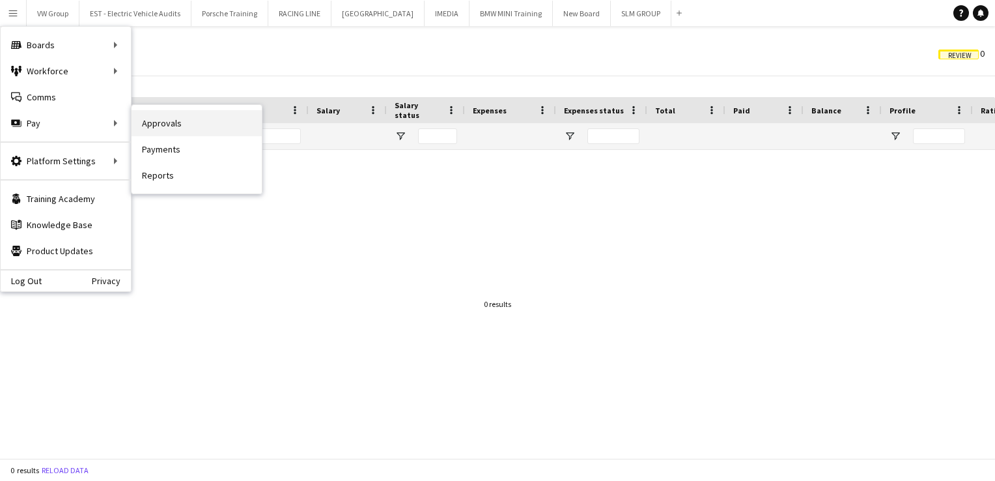
click at [169, 126] on link "Approvals" at bounding box center [197, 123] width 130 height 26
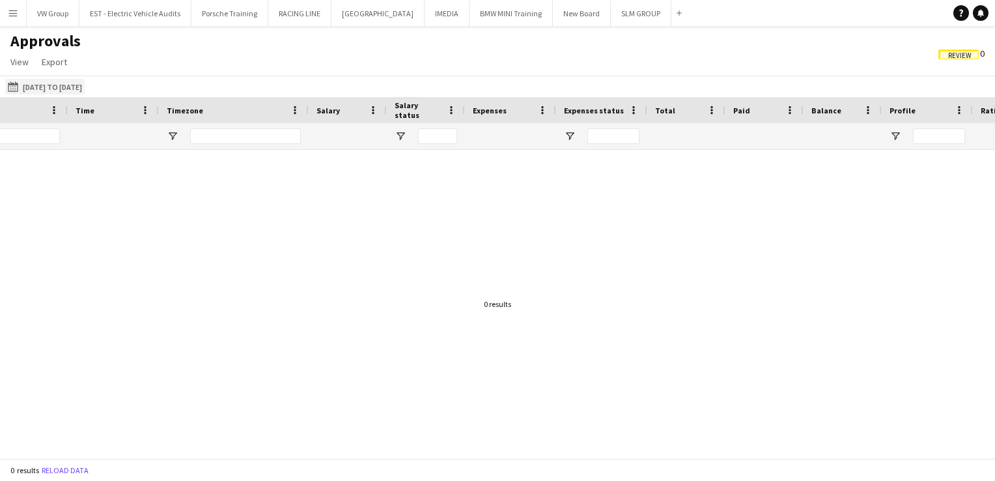
click at [85, 85] on button "01-10-2025 to 06-10-2025 01-10-2025 to 06-10-2025" at bounding box center [44, 87] width 79 height 16
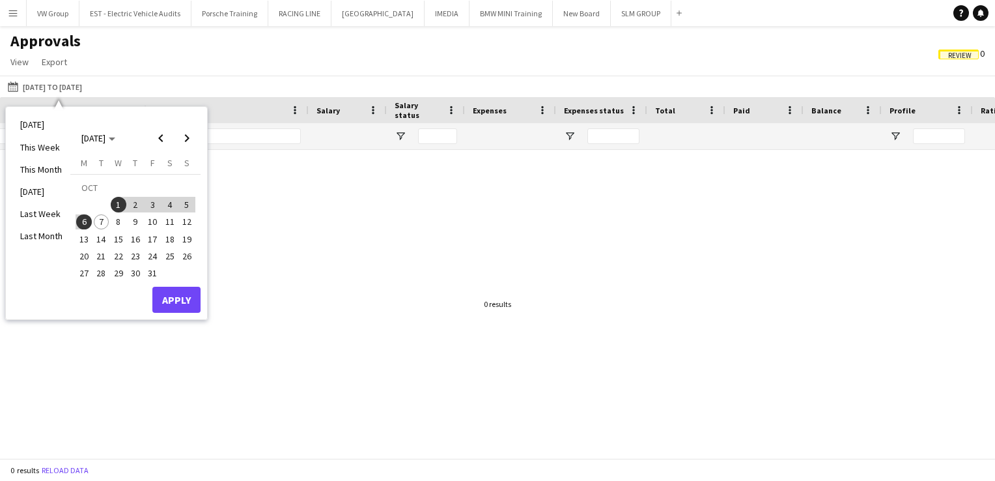
click at [102, 221] on span "7" at bounding box center [102, 222] width 16 height 16
click at [173, 298] on button "Apply" at bounding box center [176, 300] width 48 height 26
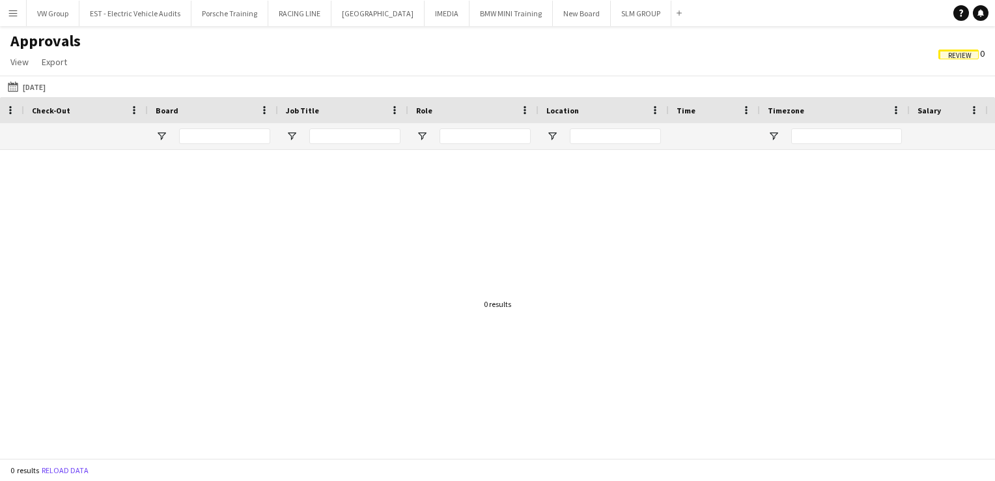
scroll to position [0, 373]
click at [33, 86] on button "01-10-2025 to 06-10-2025 Today" at bounding box center [26, 87] width 43 height 16
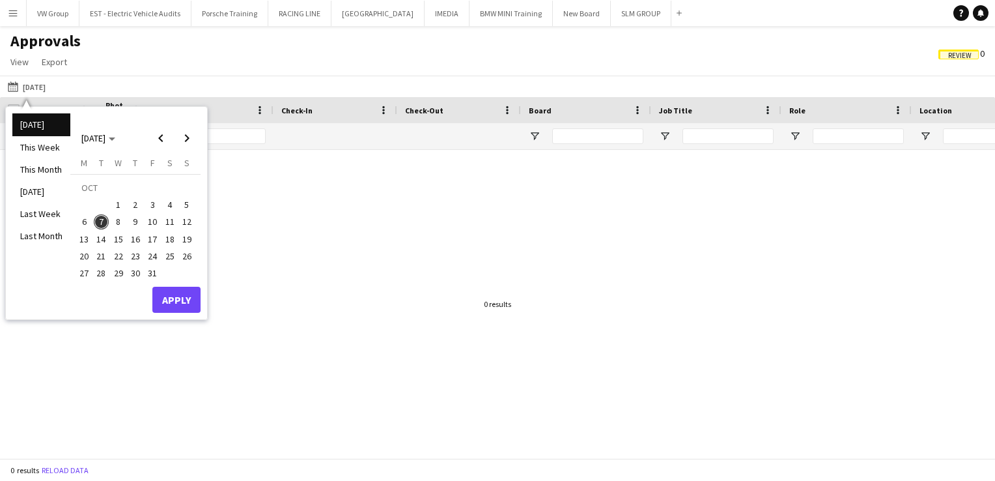
click at [102, 221] on span "7" at bounding box center [102, 222] width 16 height 16
click at [372, 290] on div at bounding box center [497, 299] width 995 height 298
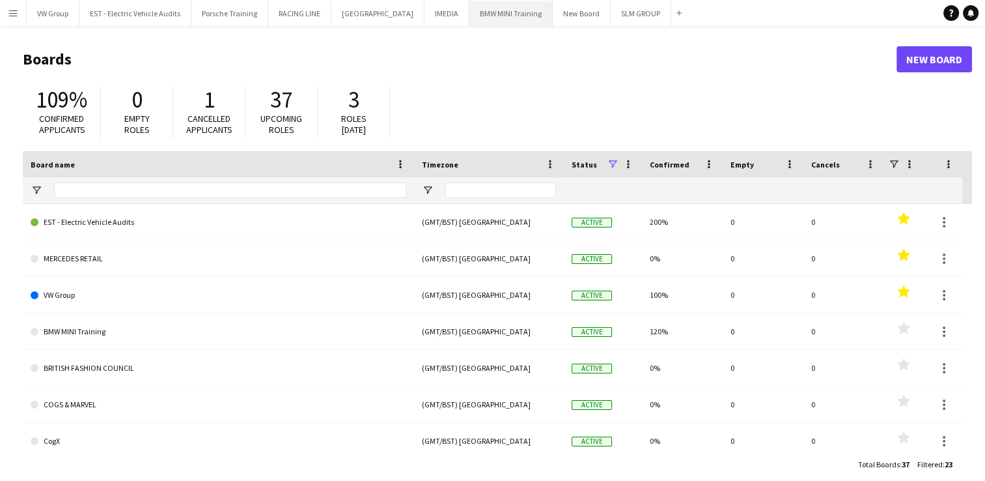
click at [504, 16] on button "BMW MINI Training Close" at bounding box center [511, 13] width 83 height 25
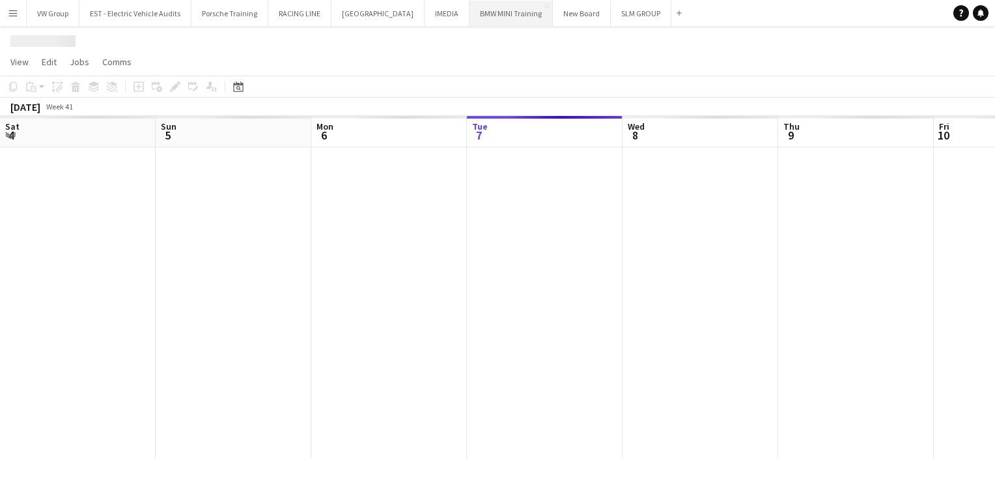
scroll to position [0, 311]
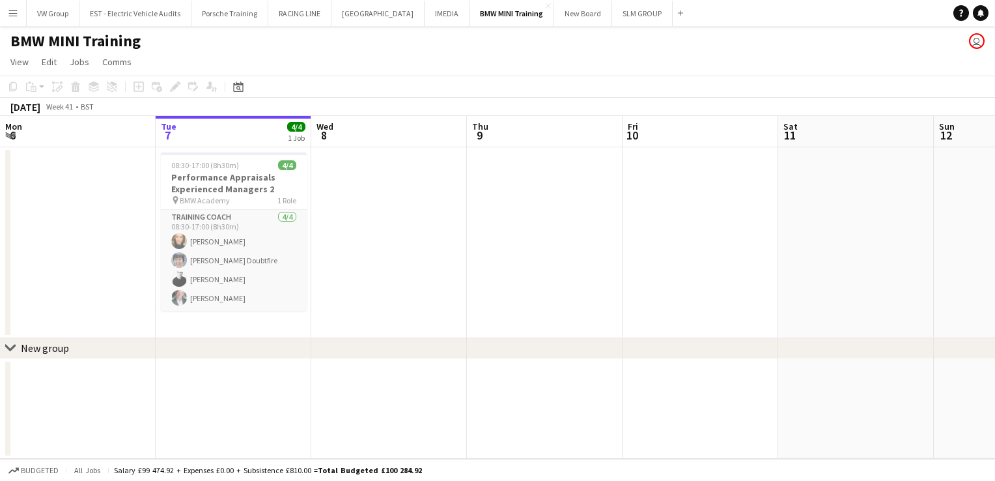
click at [13, 13] on app-icon "Menu" at bounding box center [13, 13] width 10 height 10
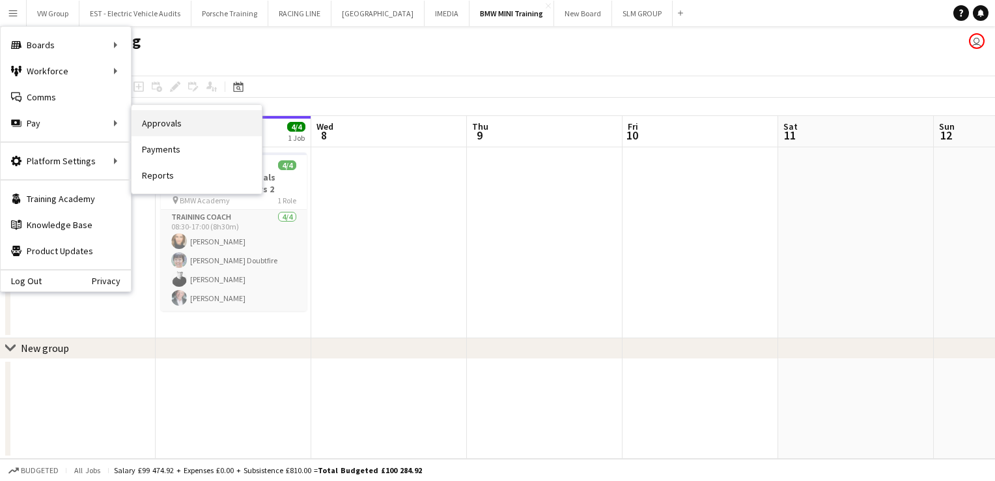
click at [146, 122] on link "Approvals" at bounding box center [197, 123] width 130 height 26
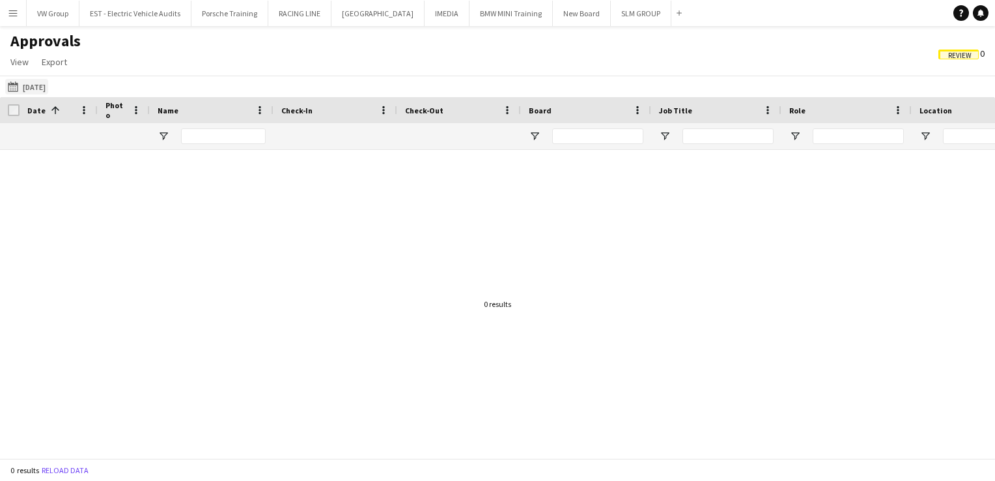
click at [40, 88] on button "Today Today" at bounding box center [26, 87] width 43 height 16
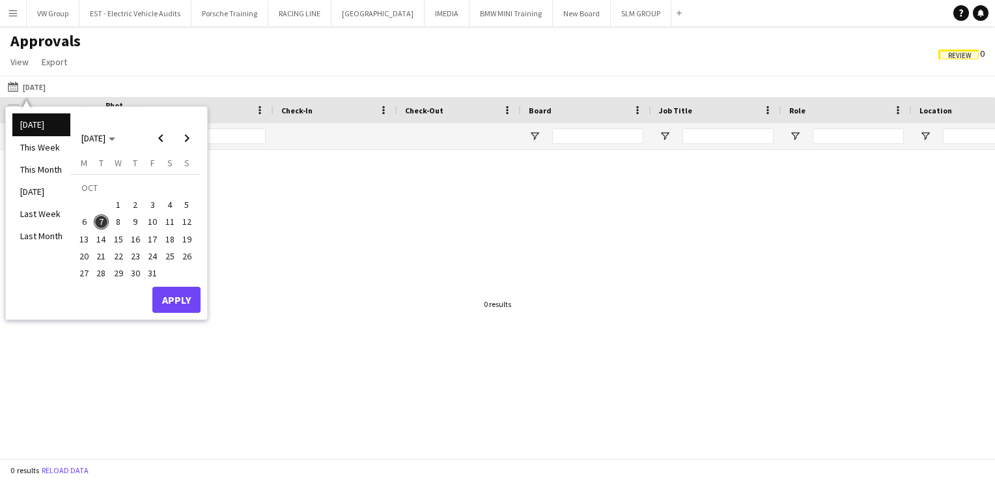
click at [104, 217] on span "7" at bounding box center [102, 222] width 16 height 16
click at [167, 294] on button "Apply" at bounding box center [176, 300] width 48 height 26
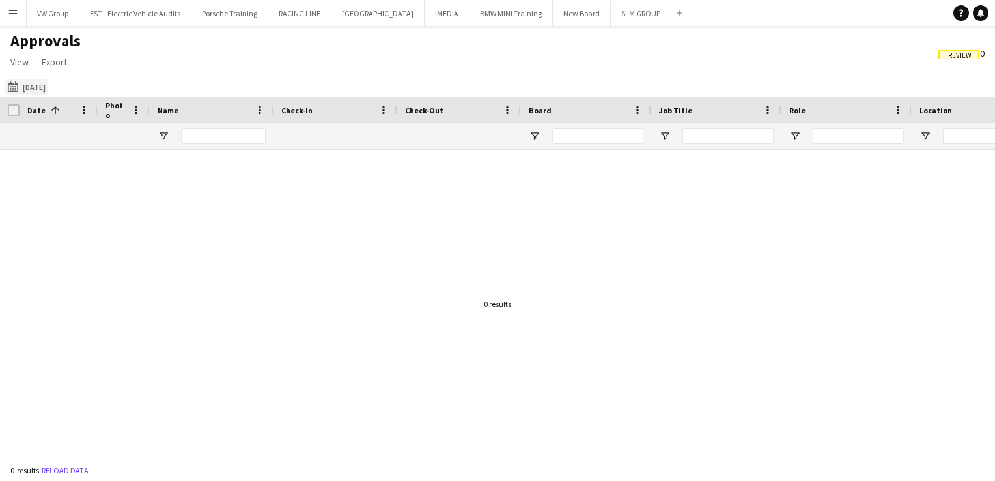
click at [36, 83] on button "Today Today" at bounding box center [26, 87] width 43 height 16
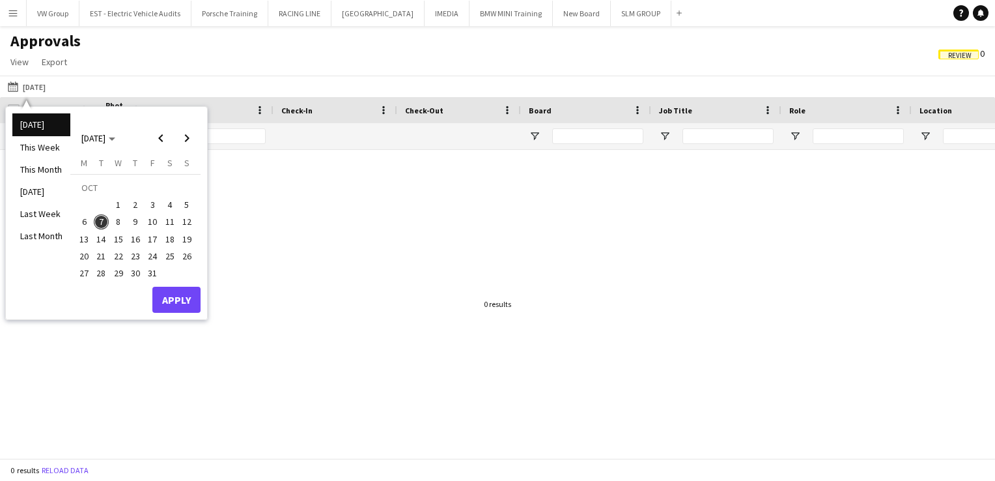
click at [87, 219] on span "6" at bounding box center [84, 222] width 16 height 16
click at [100, 223] on span "7" at bounding box center [102, 222] width 16 height 16
click at [182, 300] on button "Apply" at bounding box center [176, 300] width 48 height 26
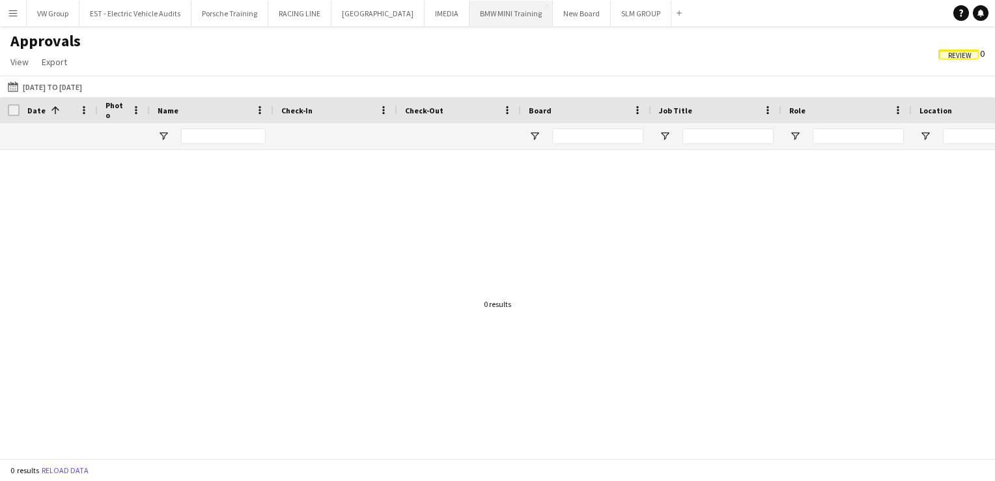
click at [485, 17] on button "BMW MINI Training Close" at bounding box center [511, 13] width 83 height 25
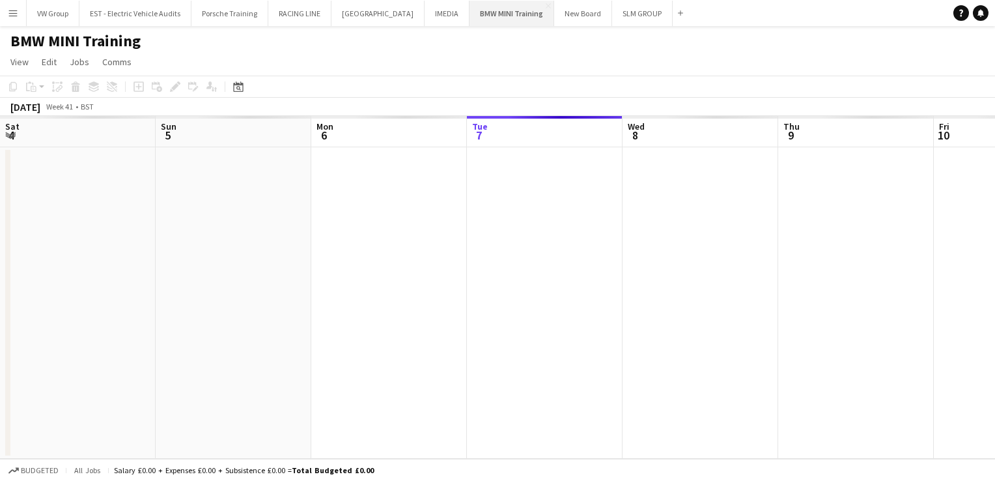
scroll to position [0, 311]
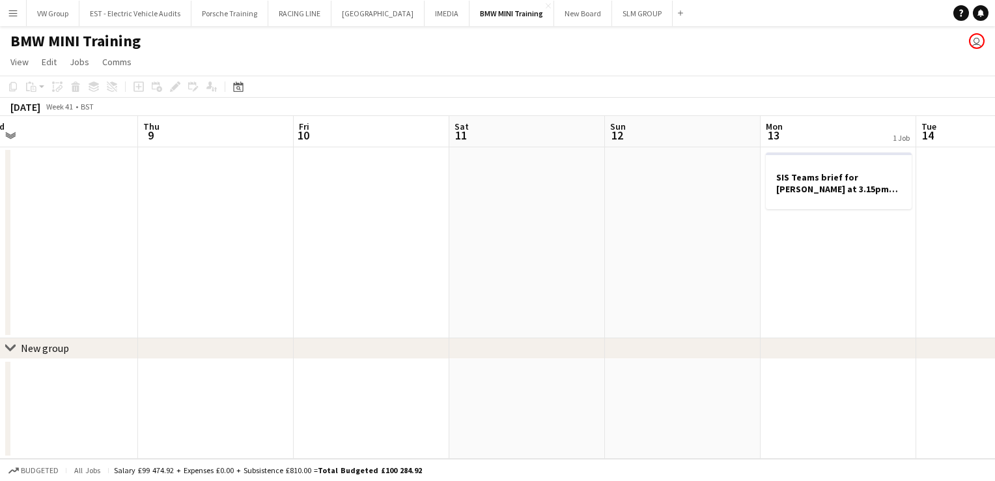
drag, startPoint x: 809, startPoint y: 274, endPoint x: 444, endPoint y: 319, distance: 368.1
click at [444, 320] on app-calendar-viewport "Sat 4 Sun 5 Mon 6 Tue 7 4/4 1 Job Wed 8 Thu 9 Fri 10 Sat 11 Sun 12 Mon 13 1 Job…" at bounding box center [497, 287] width 995 height 343
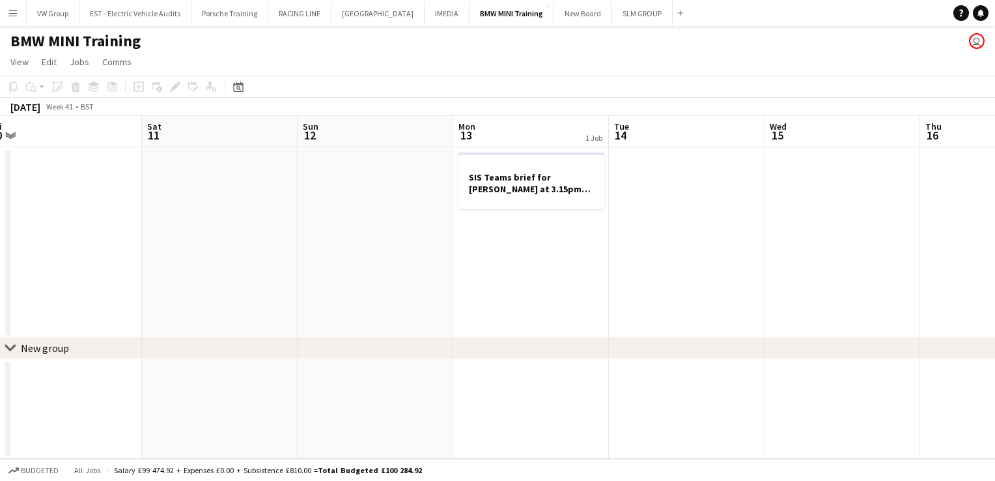
drag, startPoint x: 477, startPoint y: 314, endPoint x: 371, endPoint y: 337, distance: 108.7
click at [374, 337] on app-calendar-viewport "Mon 6 Tue 7 4/4 1 Job Wed 8 Thu 9 Fri 10 Sat 11 Sun 12 Mon 13 1 Job Tue 14 Wed …" at bounding box center [497, 287] width 995 height 343
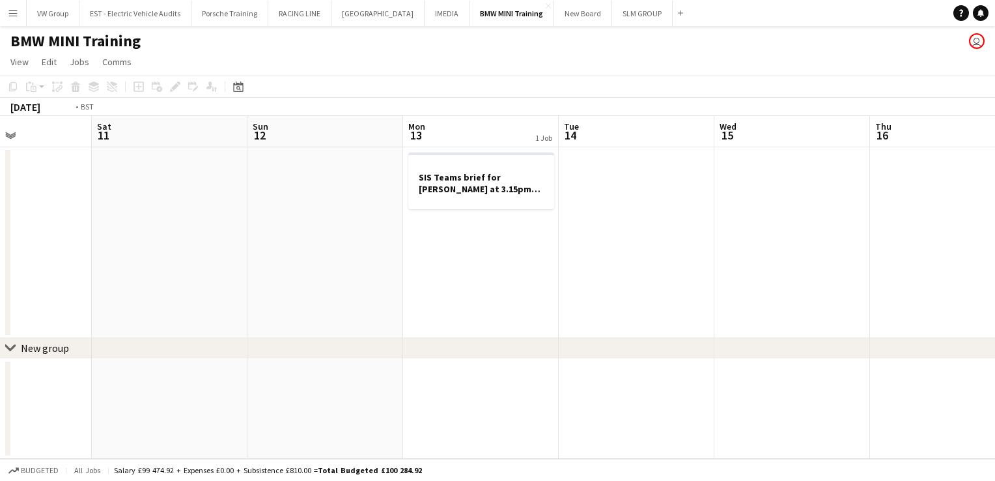
drag, startPoint x: 653, startPoint y: 257, endPoint x: 373, endPoint y: 311, distance: 285.2
click at [395, 309] on app-calendar-viewport "Wed 8 Thu 9 Fri 10 Sat 11 Sun 12 Mon 13 1 Job Tue 14 Wed 15 Thu 16 Fri 17 Sat 1…" at bounding box center [497, 287] width 995 height 343
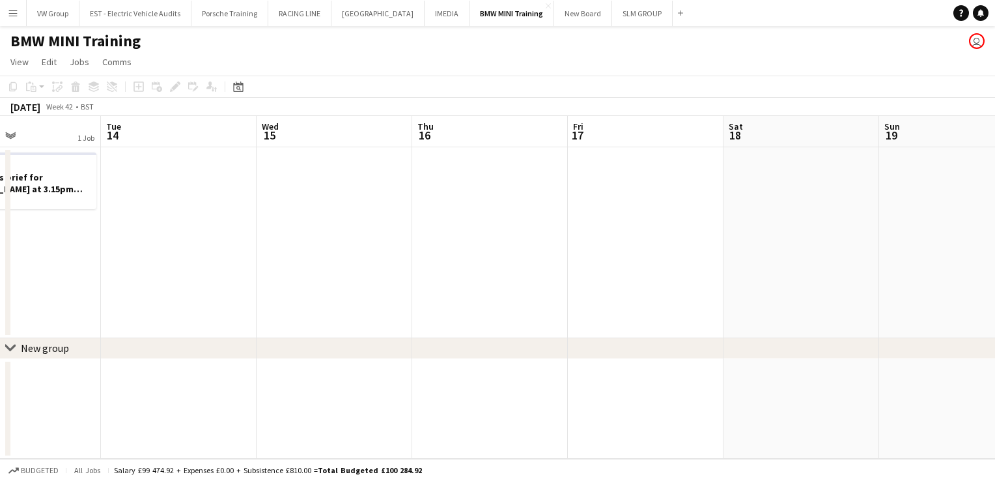
drag, startPoint x: 423, startPoint y: 280, endPoint x: 386, endPoint y: 294, distance: 39.6
click at [388, 292] on app-calendar-viewport "Fri 10 Sat 11 Sun 12 Mon 13 1 Job Tue 14 Wed 15 Thu 16 Fri 17 Sat 18 Sun 19 Mon…" at bounding box center [497, 287] width 995 height 343
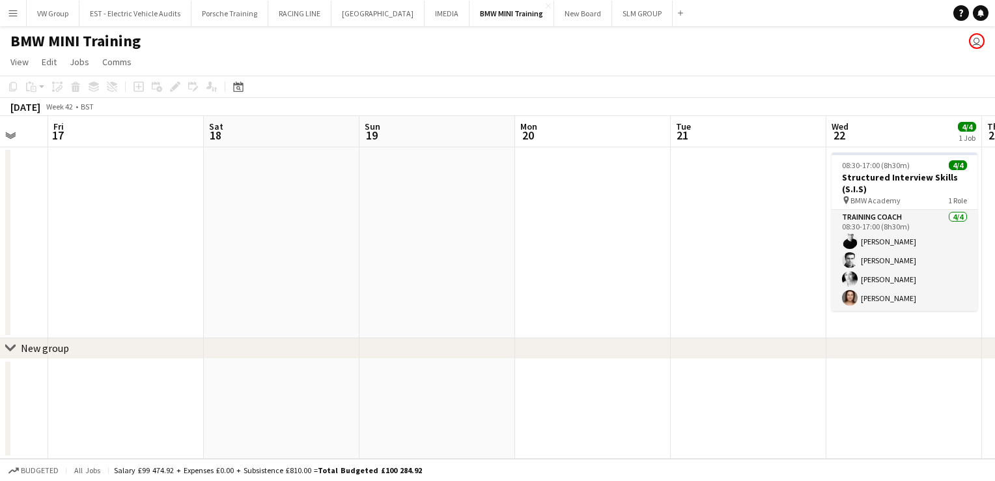
drag, startPoint x: 834, startPoint y: 223, endPoint x: 413, endPoint y: 287, distance: 425.6
click at [514, 259] on app-calendar-viewport "Tue 14 Wed 15 Thu 16 Fri 17 Sat 18 Sun 19 Mon 20 Tue 21 Wed 22 4/4 1 Job Thu 23…" at bounding box center [497, 287] width 995 height 343
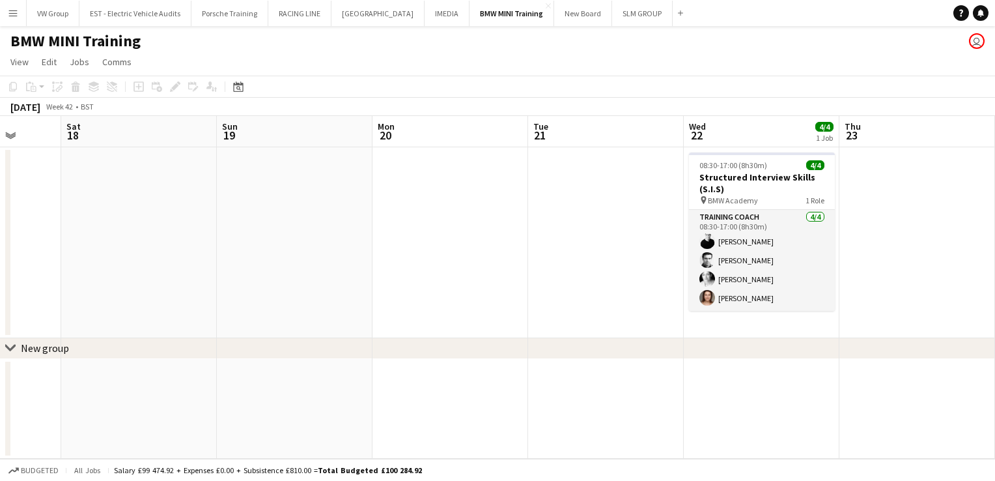
drag, startPoint x: 875, startPoint y: 223, endPoint x: 507, endPoint y: 279, distance: 372.3
click at [565, 272] on app-calendar-viewport "Tue 14 Wed 15 Thu 16 Fri 17 Sat 18 Sun 19 Mon 20 Tue 21 Wed 22 4/4 1 Job Thu 23…" at bounding box center [497, 287] width 995 height 343
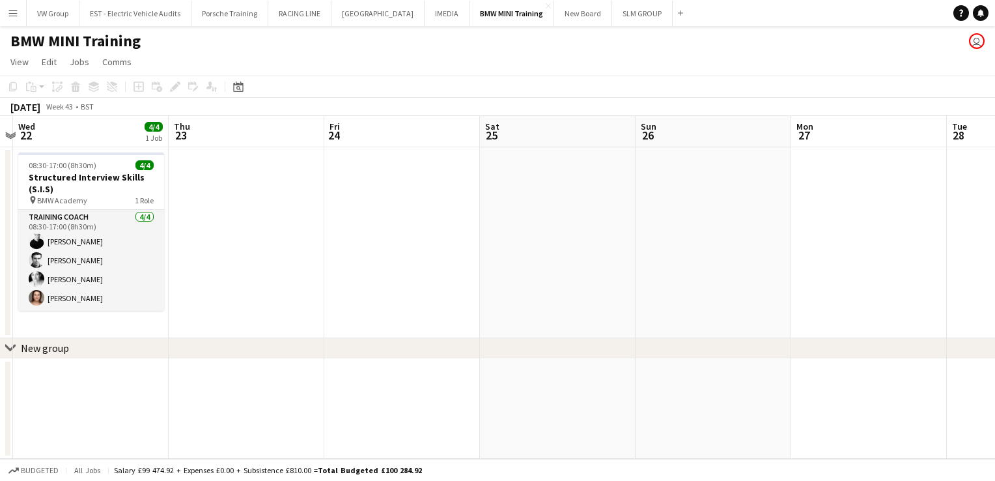
drag, startPoint x: 634, startPoint y: 244, endPoint x: 443, endPoint y: 288, distance: 195.7
click at [503, 273] on app-calendar-viewport "Sat 18 Sun 19 Mon 20 Tue 21 Wed 22 4/4 1 Job Thu 23 Fri 24 Sat 25 Sun 26 Mon 27…" at bounding box center [497, 287] width 995 height 343
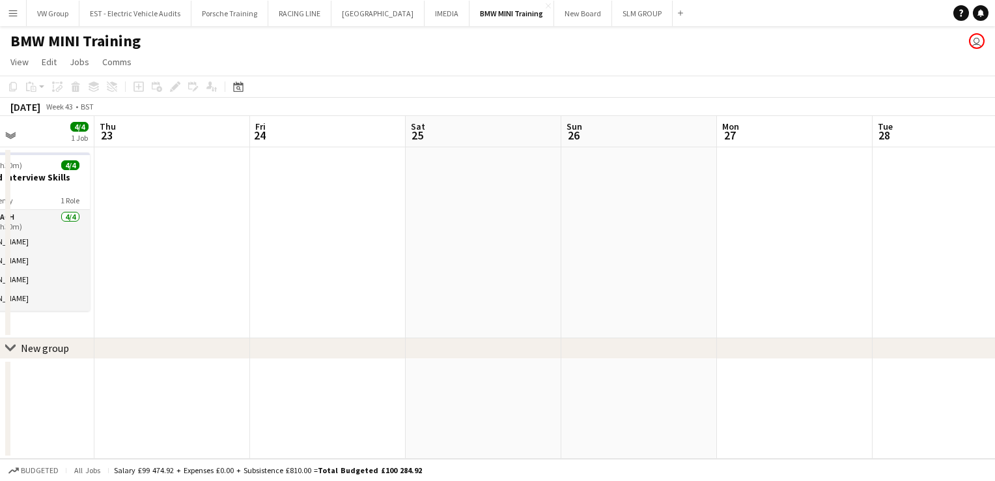
drag, startPoint x: 866, startPoint y: 223, endPoint x: 462, endPoint y: 284, distance: 408.4
click at [531, 267] on app-calendar-viewport "Mon 20 Tue 21 Wed 22 4/4 1 Job Thu 23 Fri 24 Sat 25 Sun 26 Mon 27 Tue 28 Wed 29…" at bounding box center [497, 287] width 995 height 343
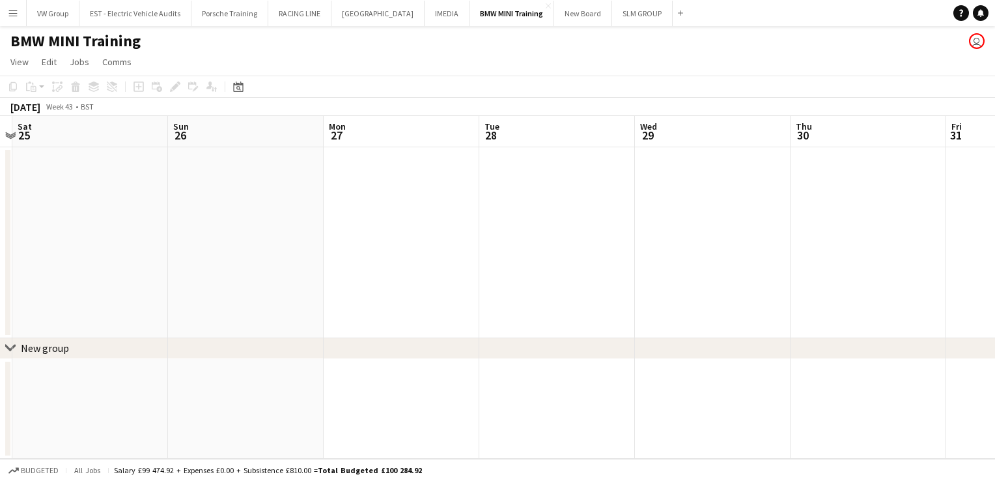
drag, startPoint x: 910, startPoint y: 207, endPoint x: 462, endPoint y: 292, distance: 456.6
click at [552, 277] on app-calendar-viewport "Wed 22 4/4 1 Job Thu 23 Fri 24 Sat 25 Sun 26 Mon 27 Tue 28 Wed 29 Thu 30 Fri 31…" at bounding box center [497, 287] width 995 height 343
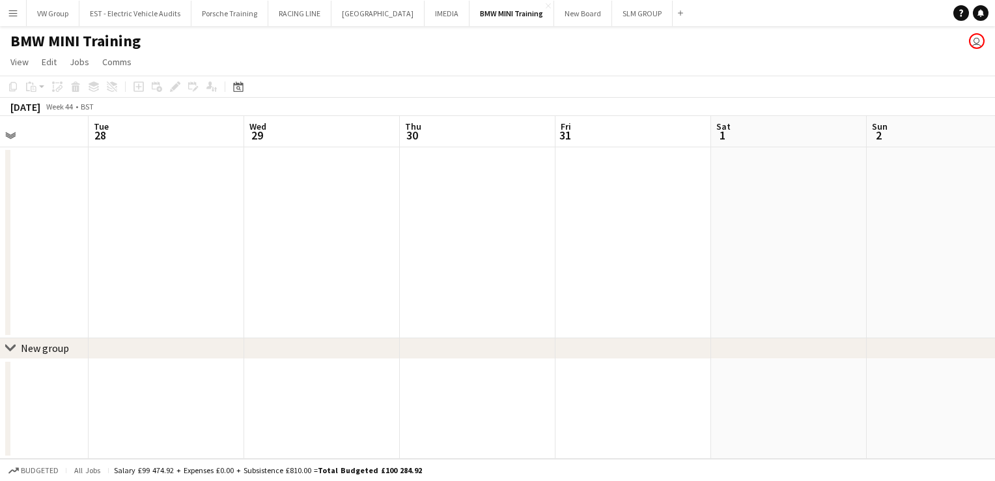
click at [489, 285] on app-calendar-viewport "Fri 24 Sat 25 Sun 26 Mon 27 Tue 28 Wed 29 Thu 30 Fri 31 Sat 1 Sun 2 Mon 3 Tue 4" at bounding box center [497, 287] width 995 height 343
drag, startPoint x: 781, startPoint y: 236, endPoint x: 570, endPoint y: 278, distance: 214.4
click at [613, 266] on app-calendar-viewport "Sun 26 Mon 27 Tue 28 Wed 29 Thu 30 Fri 31 Sat 1 Sun 2 Mon 3 Tue 4 Wed 5 Thu 6" at bounding box center [497, 287] width 995 height 343
drag, startPoint x: 994, startPoint y: 241, endPoint x: 662, endPoint y: 267, distance: 333.2
click at [763, 253] on app-calendar-viewport "Thu 30 Fri 31 Sat 1 Sun 2 Mon 3 Tue 4 Wed 5 Thu 6 Fri 7 Sat 8 Sun 9 Mon 10" at bounding box center [497, 287] width 995 height 343
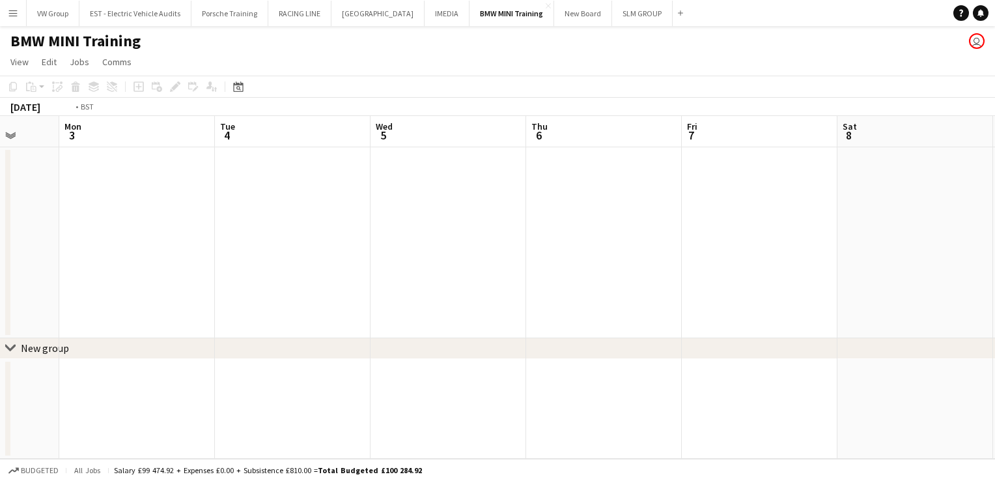
drag, startPoint x: 912, startPoint y: 233, endPoint x: 514, endPoint y: 275, distance: 400.1
click at [594, 254] on app-calendar-viewport "Thu 30 Fri 31 Sat 1 Sun 2 Mon 3 Tue 4 Wed 5 Thu 6 Fri 7 Sat 8 Sun 9 Mon 10" at bounding box center [497, 287] width 995 height 343
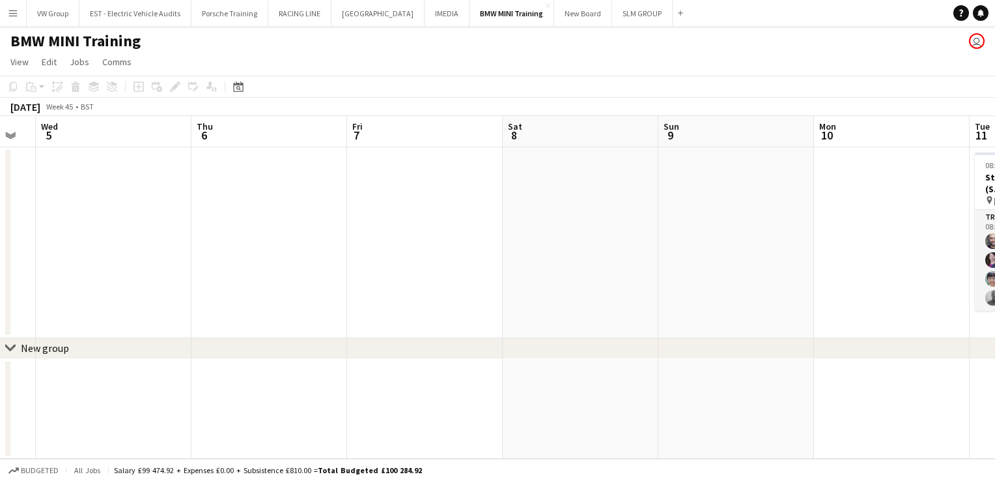
click at [610, 275] on app-calendar-viewport "Sat 1 Sun 2 Mon 3 Tue 4 Wed 5 Thu 6 Fri 7 Sat 8 Sun 9 Mon 10 Tue 11 4/4 1 Job W…" at bounding box center [497, 287] width 995 height 343
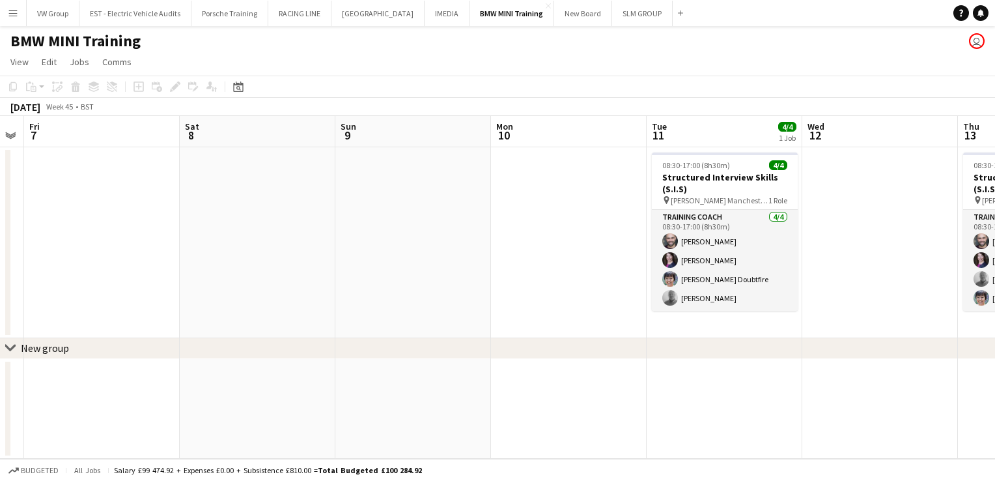
drag, startPoint x: 867, startPoint y: 249, endPoint x: 637, endPoint y: 280, distance: 232.6
click at [641, 280] on app-calendar-viewport "Mon 3 Tue 4 Wed 5 Thu 6 Fri 7 Sat 8 Sun 9 Mon 10 Tue 11 4/4 1 Job Wed 12 Thu 13…" at bounding box center [497, 287] width 995 height 343
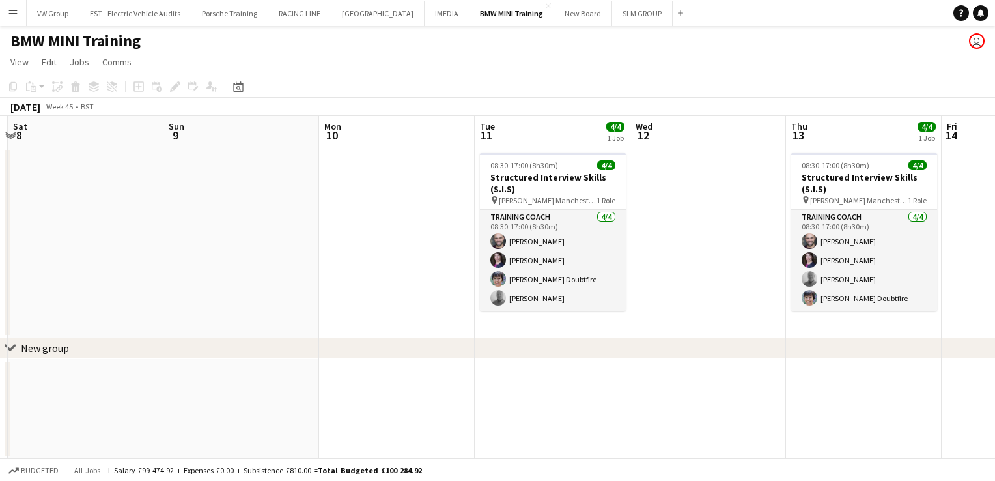
scroll to position [0, 608]
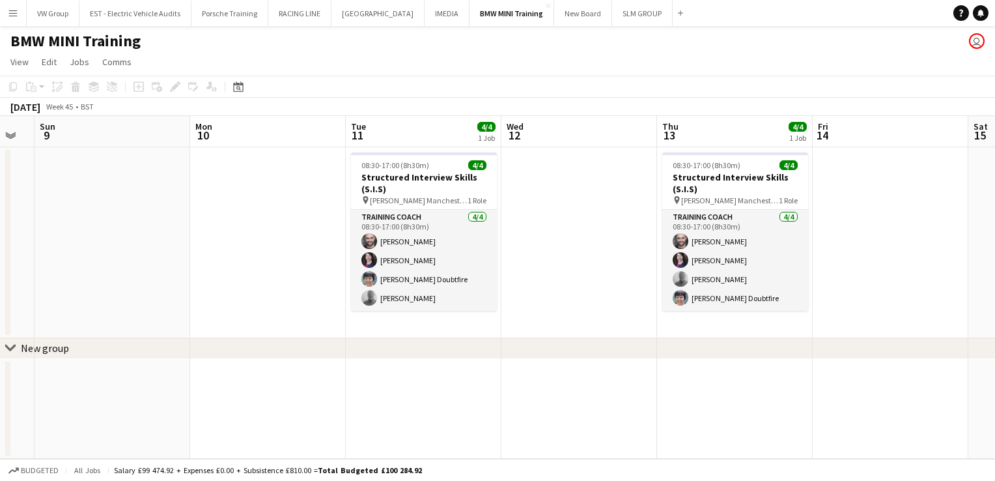
drag, startPoint x: 662, startPoint y: 285, endPoint x: 557, endPoint y: 305, distance: 107.3
click at [578, 302] on app-calendar-viewport "Wed 5 Thu 6 Fri 7 Sat 8 Sun 9 Mon 10 Tue 11 4/4 1 Job Wed 12 Thu 13 4/4 1 Job F…" at bounding box center [497, 287] width 995 height 343
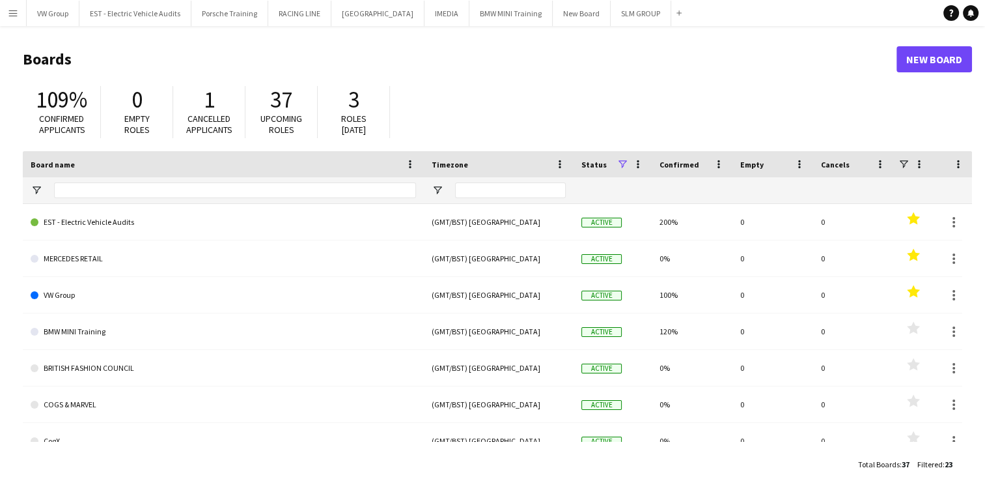
click at [15, 9] on app-icon "Menu" at bounding box center [13, 13] width 10 height 10
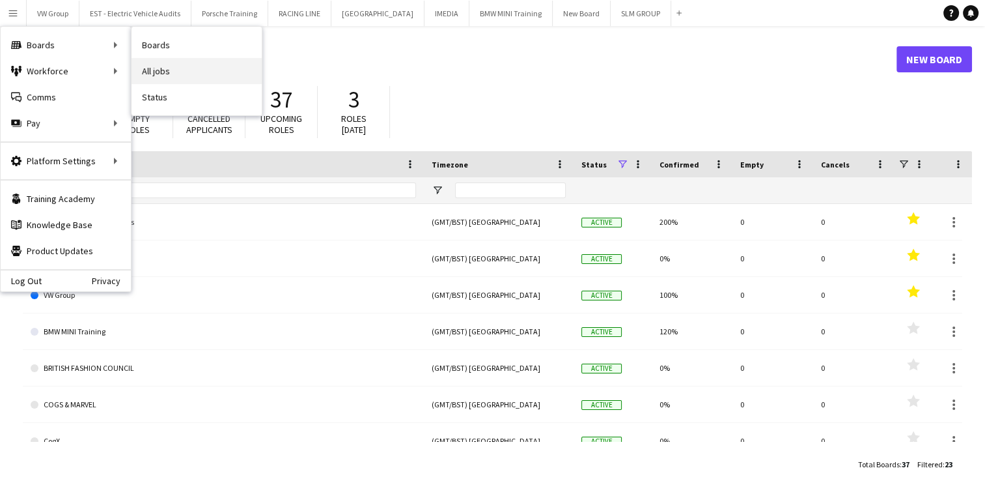
click at [148, 74] on link "All jobs" at bounding box center [197, 71] width 130 height 26
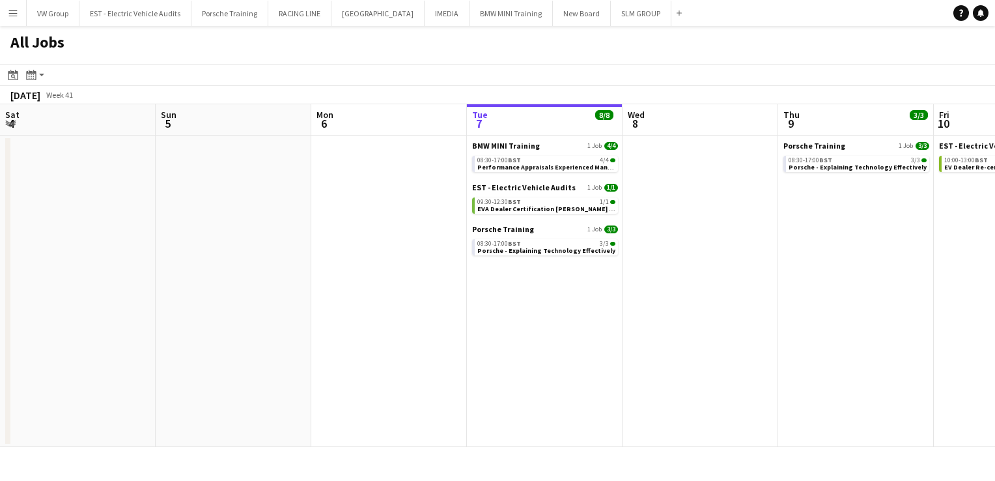
scroll to position [0, 311]
